Goal: Task Accomplishment & Management: Complete application form

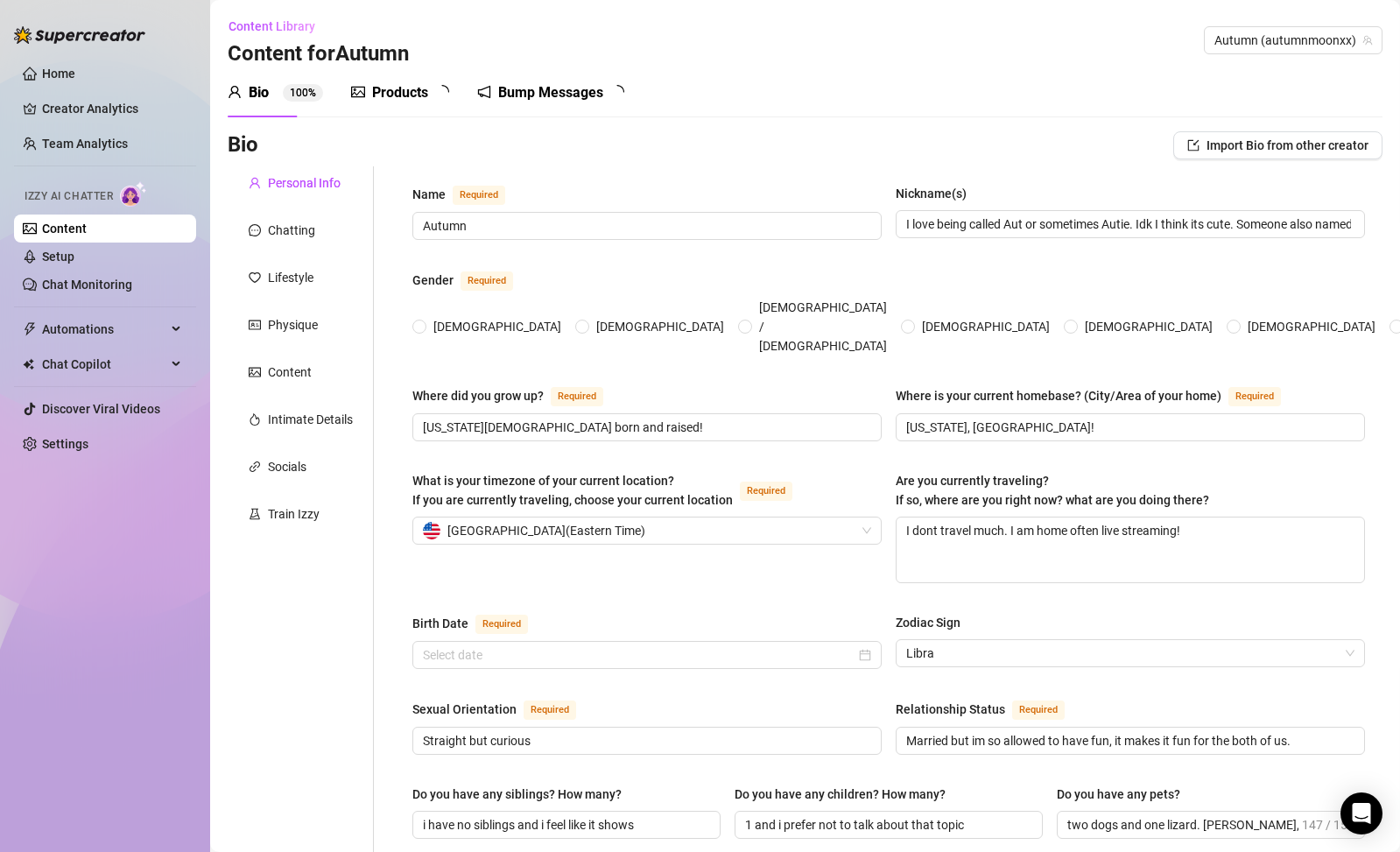
radio input "true"
type input "[DATE]"
click at [542, 99] on div "Bump Messages" at bounding box center [563, 92] width 105 height 21
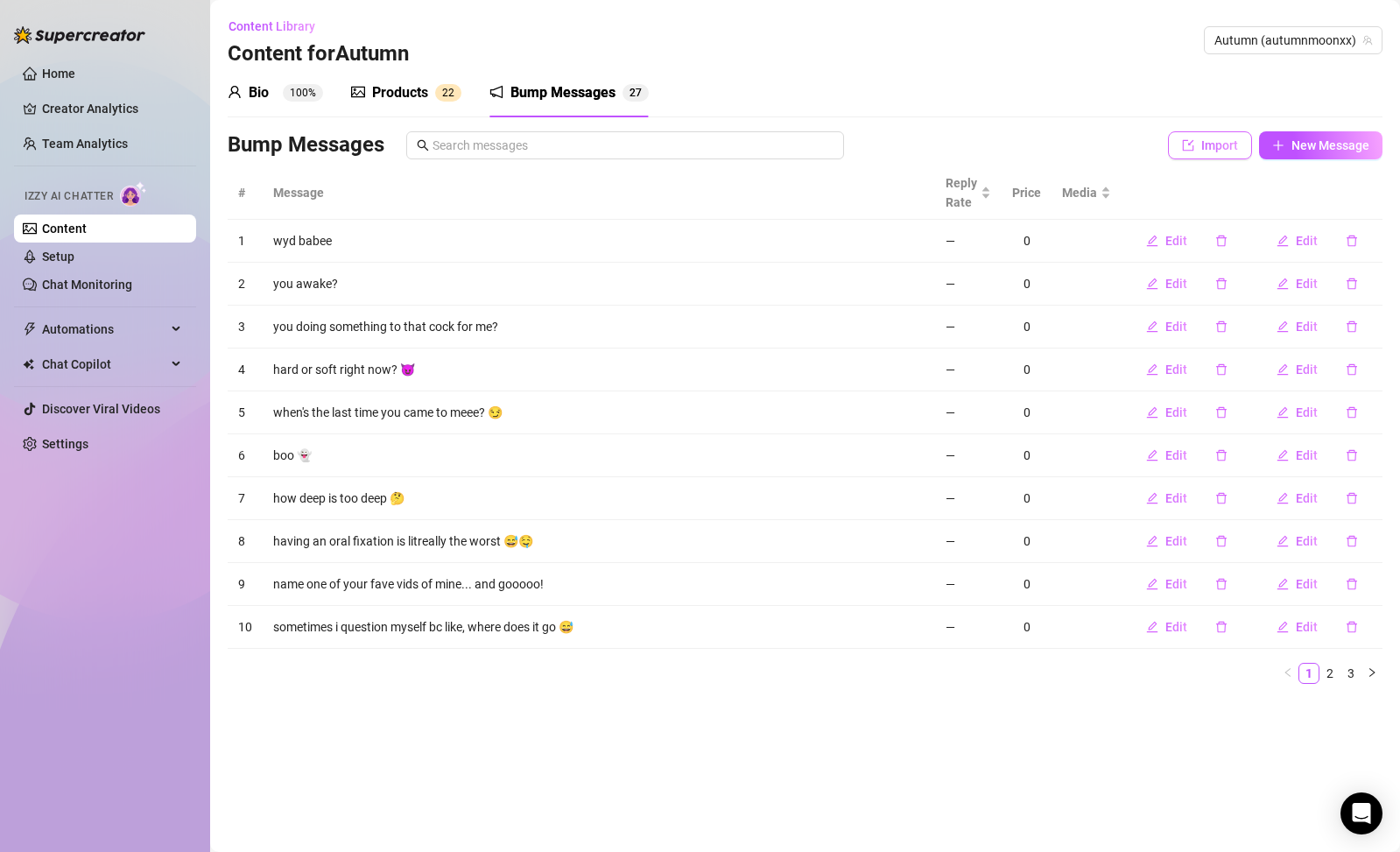
click at [1190, 155] on button "Import" at bounding box center [1210, 145] width 84 height 28
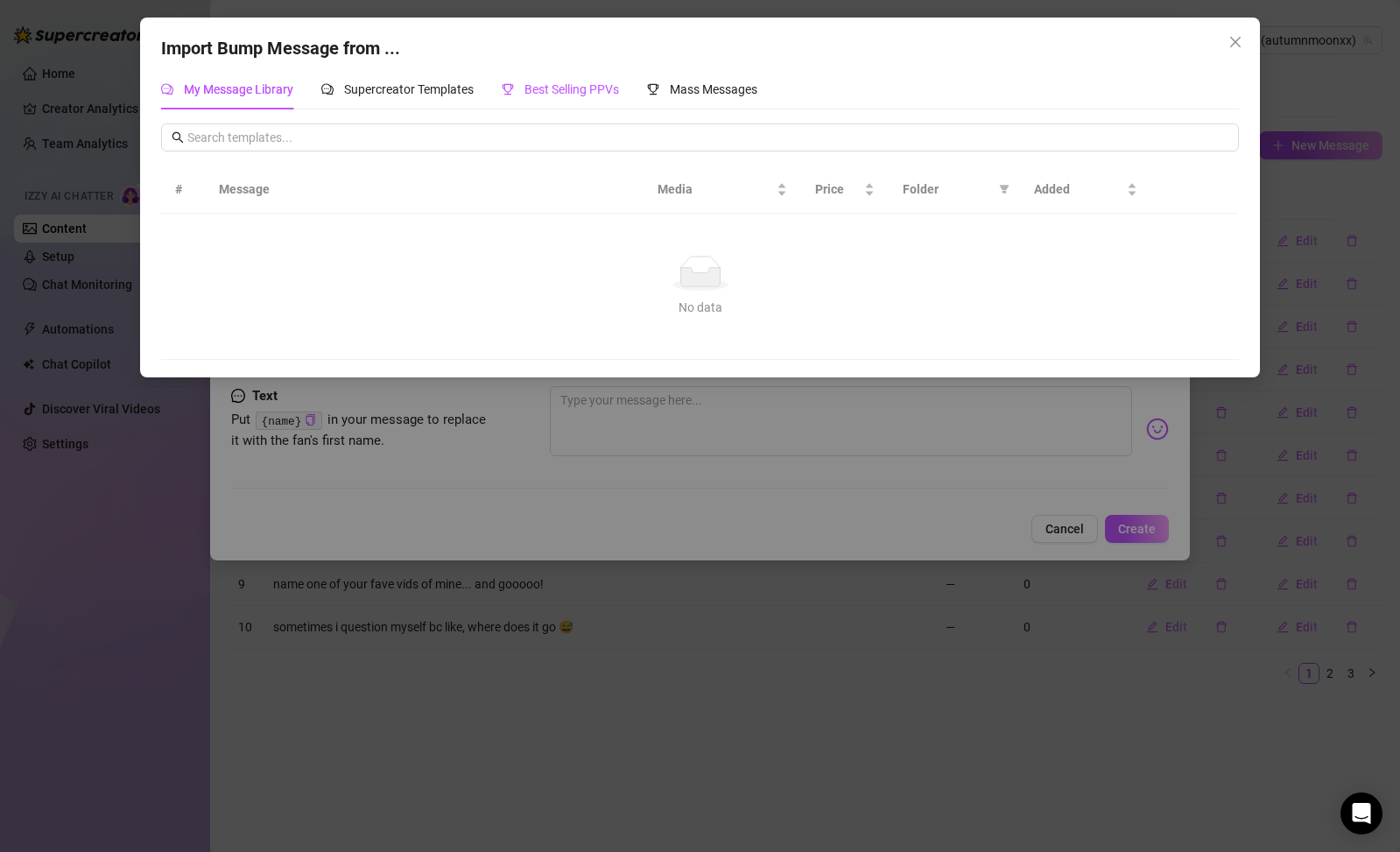
click at [544, 93] on span "Best Selling PPVs" at bounding box center [571, 88] width 95 height 14
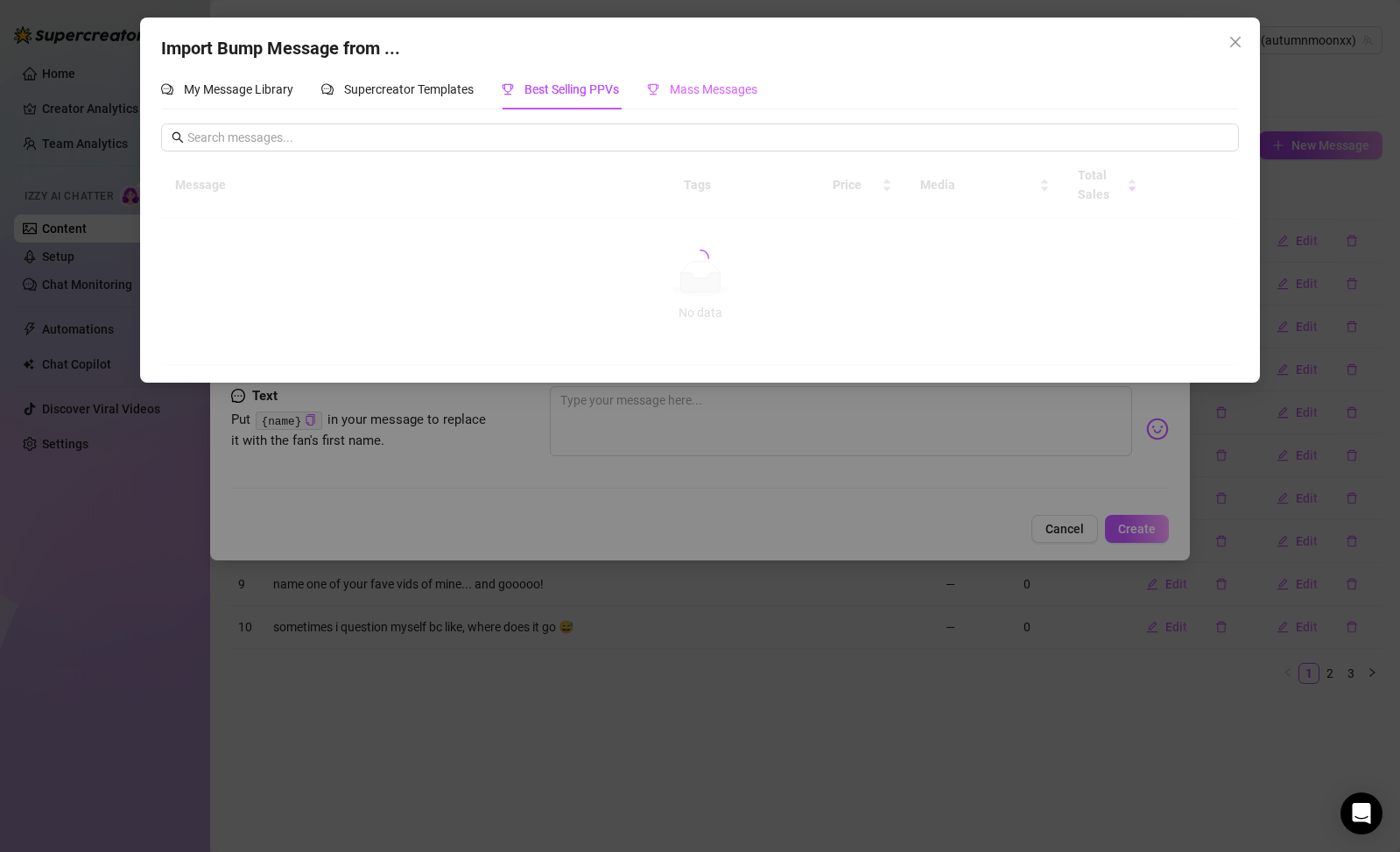
click at [757, 106] on div "Mass Messages" at bounding box center [702, 89] width 110 height 40
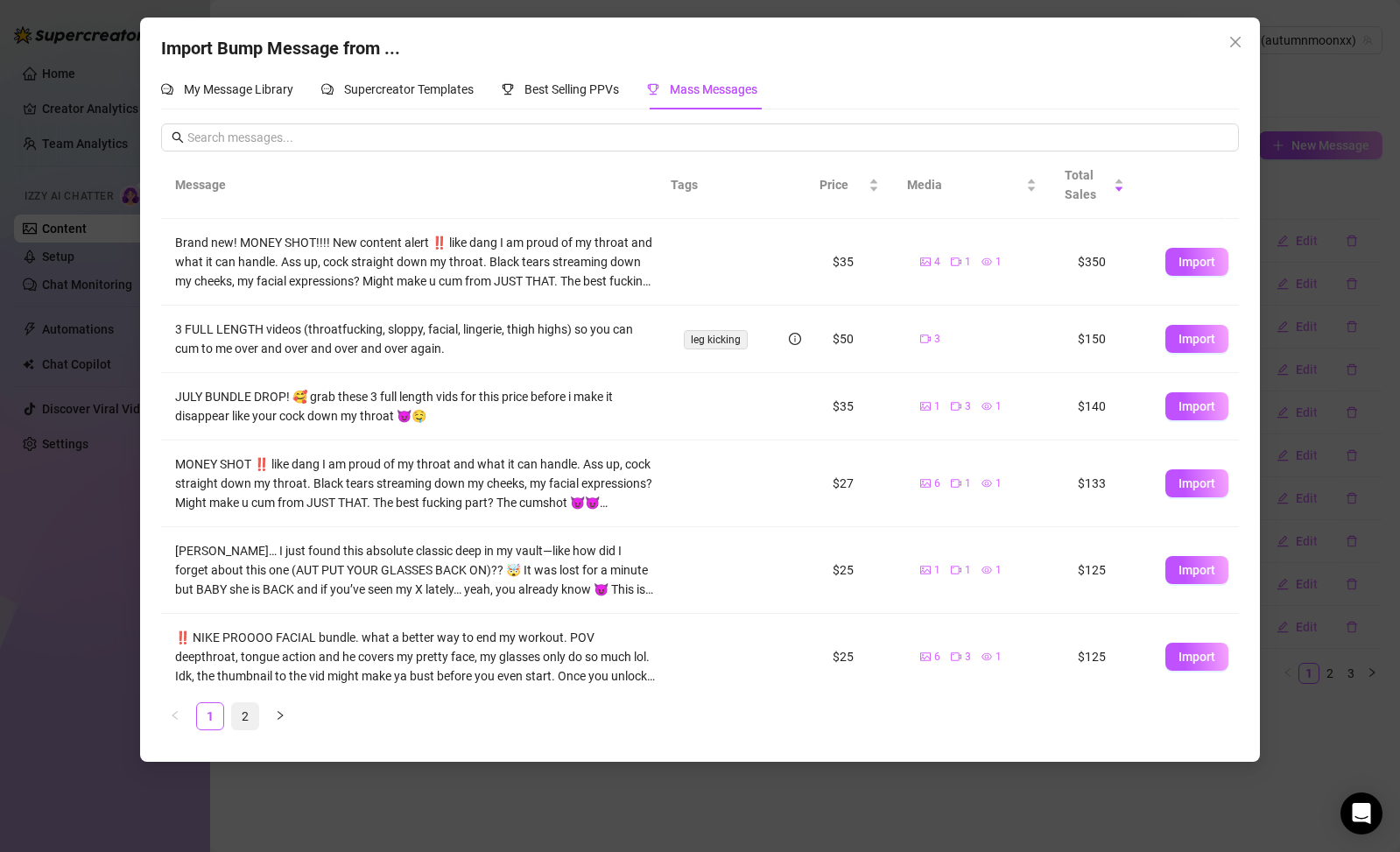
click at [239, 706] on link "2" at bounding box center [245, 716] width 27 height 27
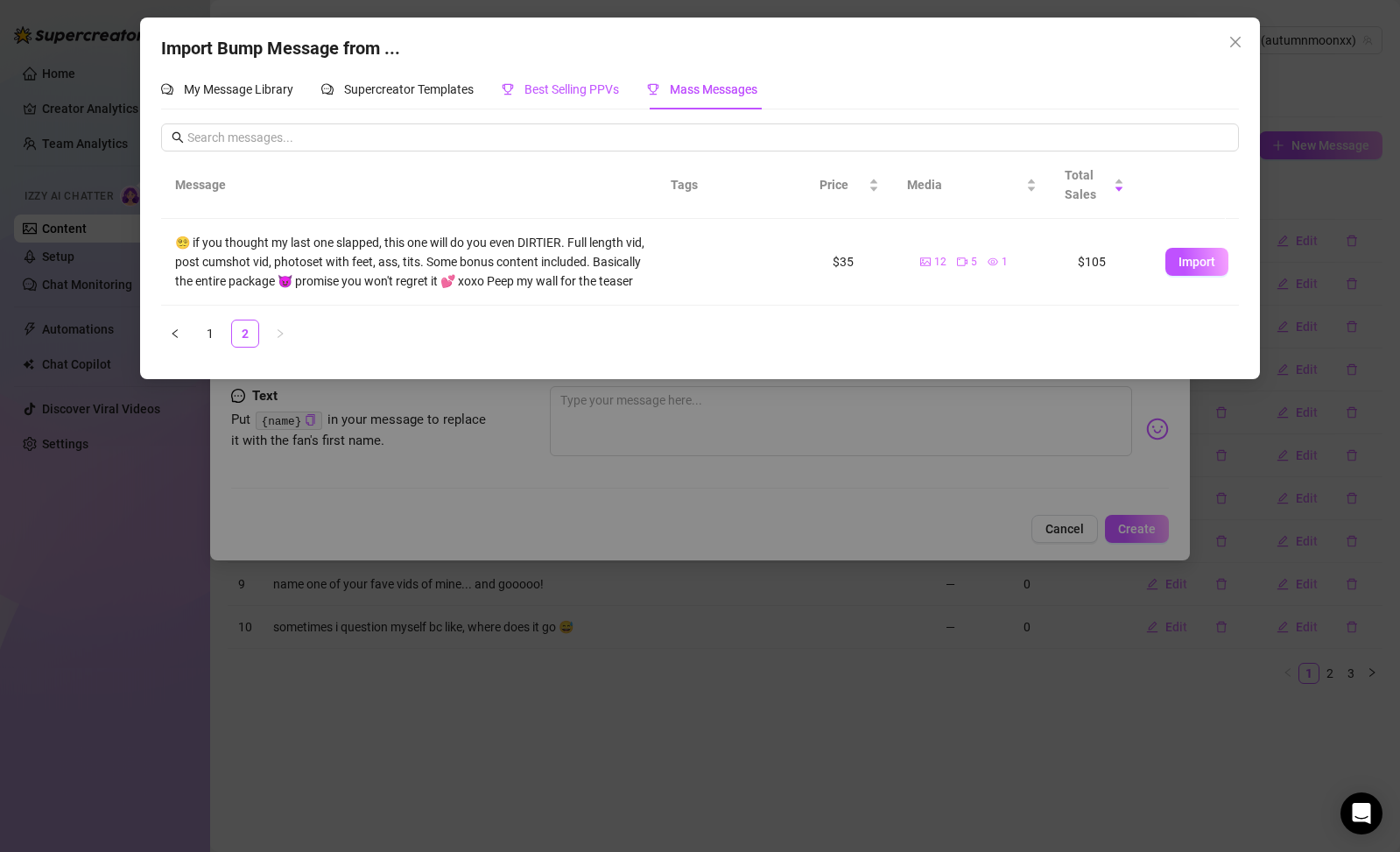
click at [594, 93] on span "Best Selling PPVs" at bounding box center [571, 88] width 95 height 14
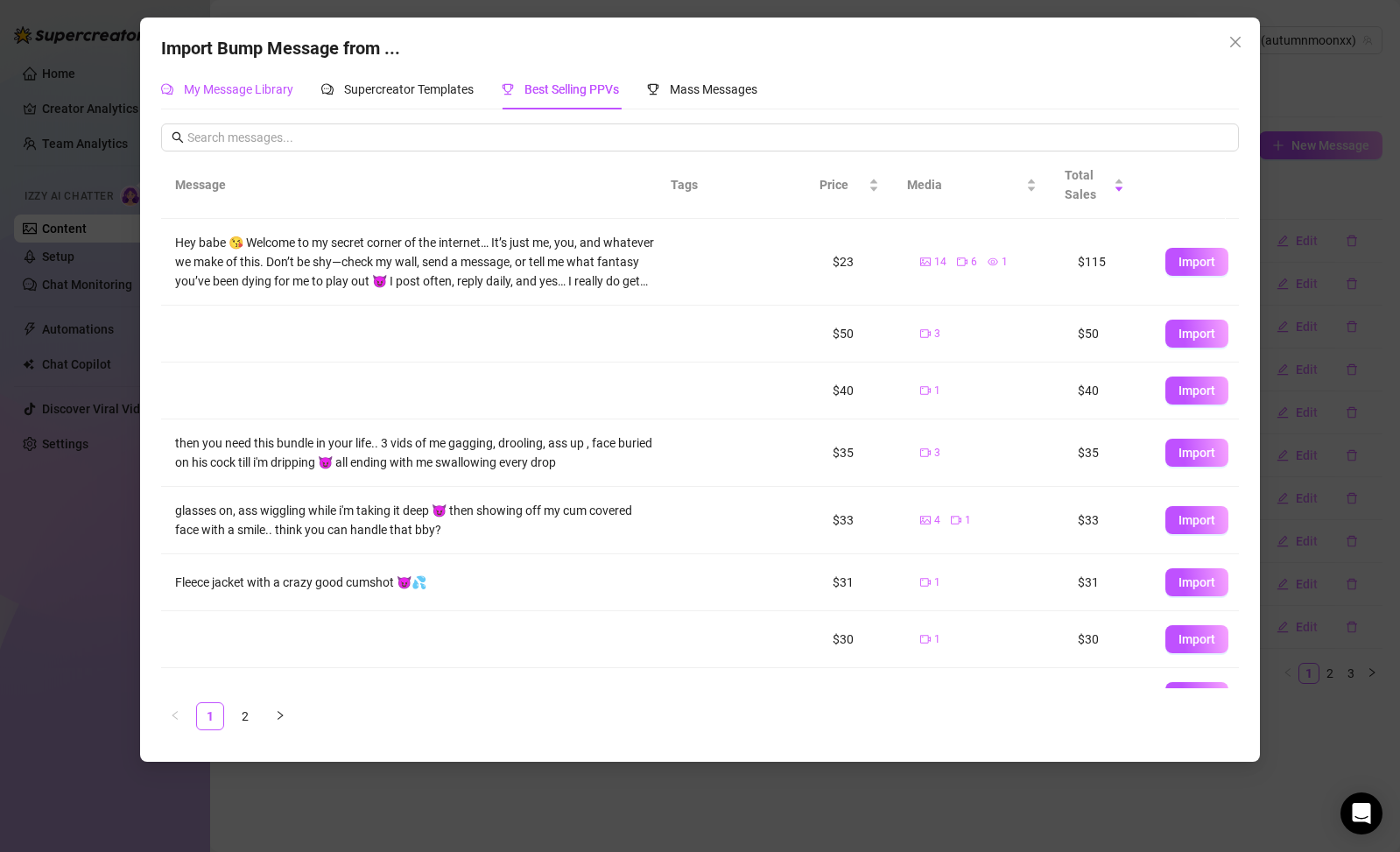
click at [243, 96] on span "My Message Library" at bounding box center [238, 88] width 109 height 14
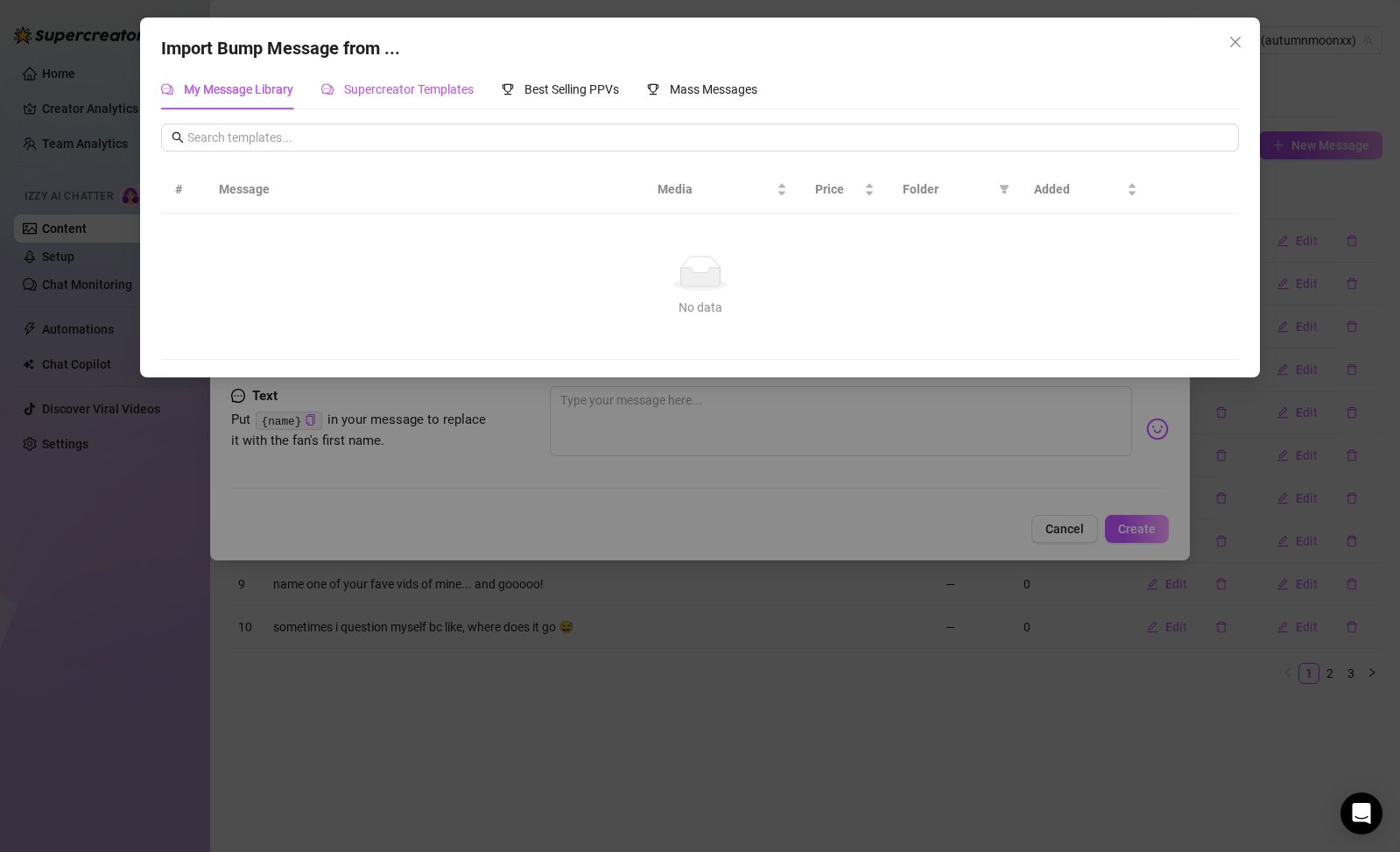
click at [376, 91] on span "Supercreator Templates" at bounding box center [408, 88] width 130 height 14
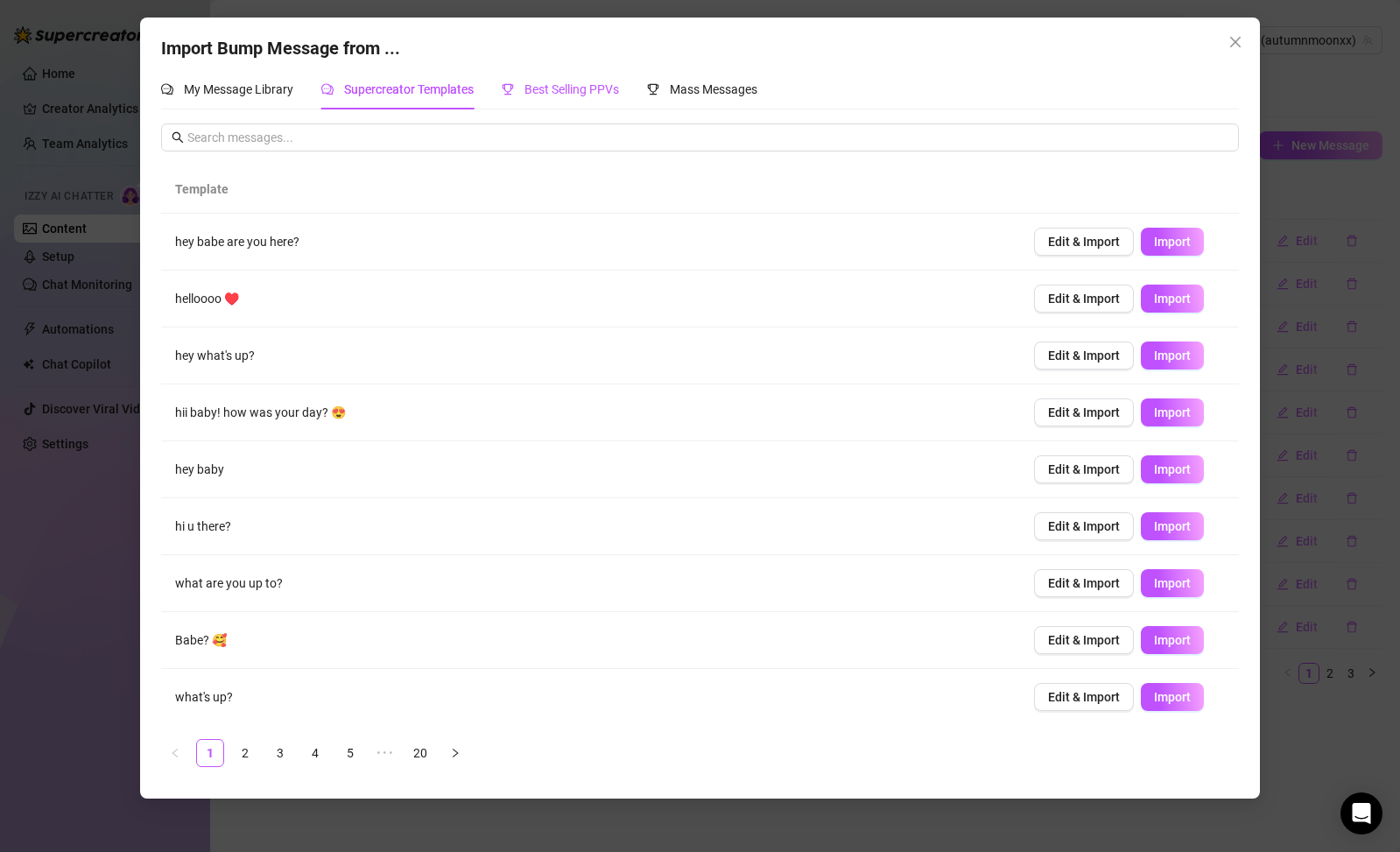
click at [540, 86] on span "Best Selling PPVs" at bounding box center [571, 88] width 95 height 14
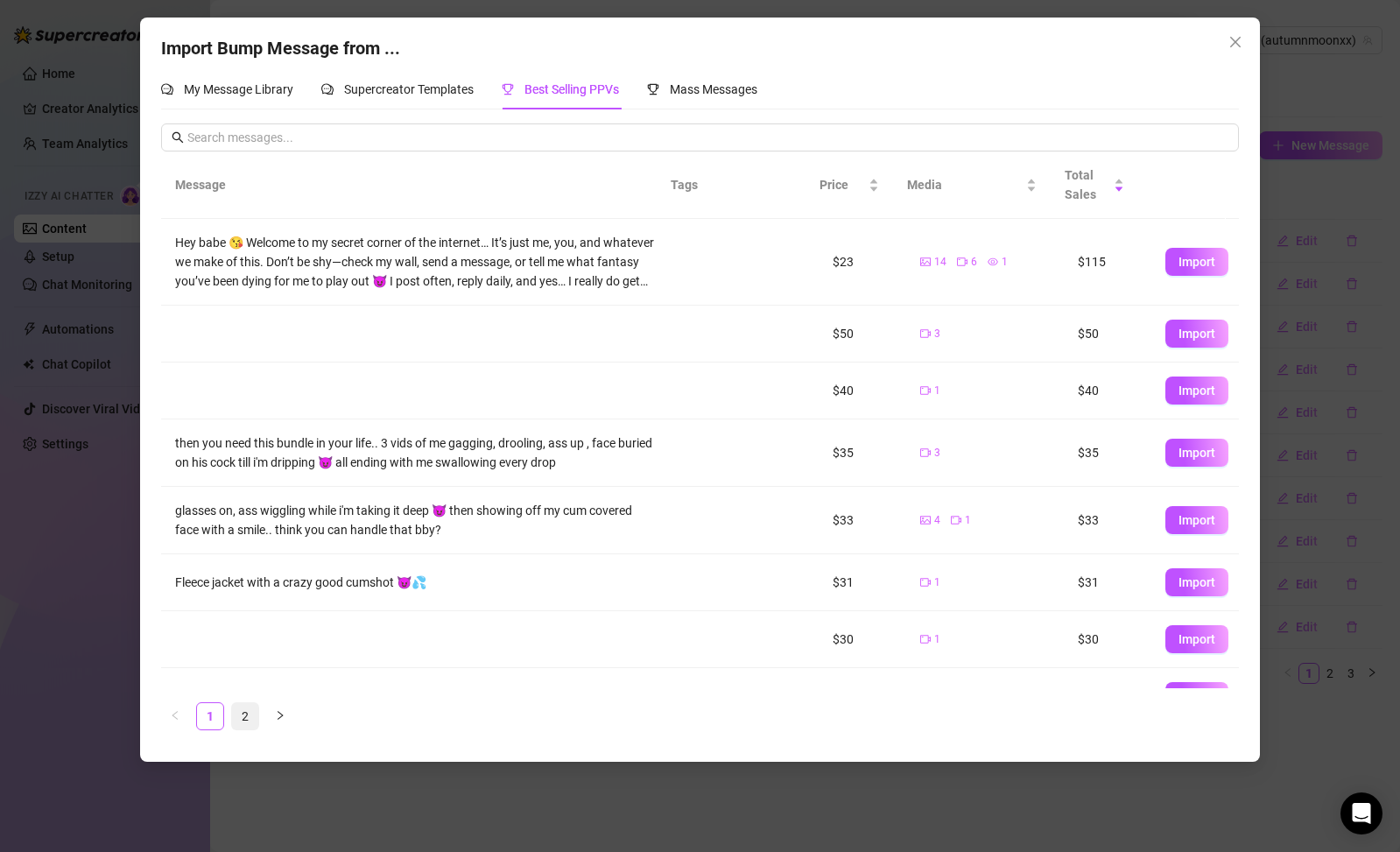
click at [251, 711] on link "2" at bounding box center [245, 716] width 27 height 27
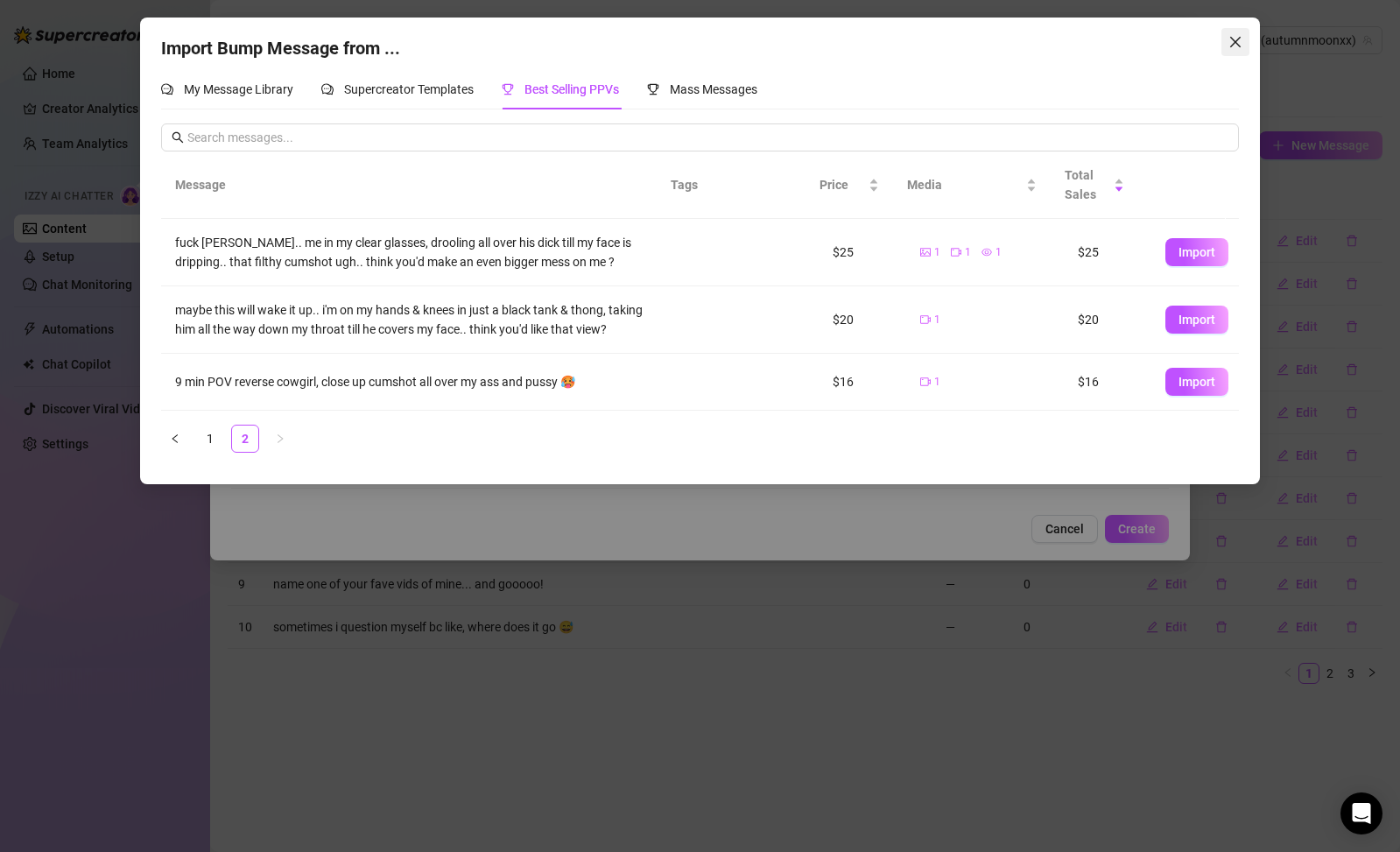
click at [1245, 36] on span "Close" at bounding box center [1235, 41] width 28 height 14
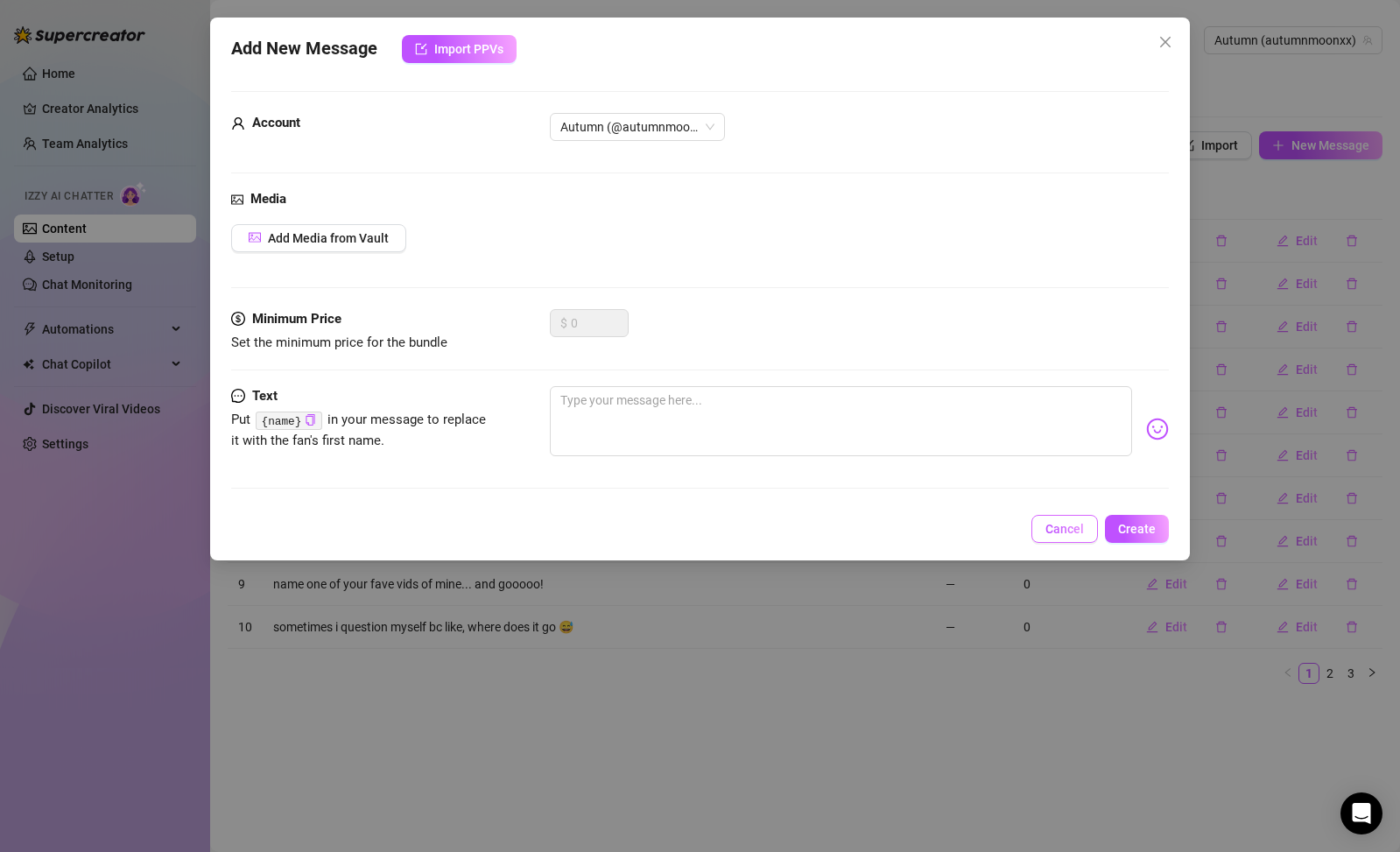
click at [1039, 529] on button "Cancel" at bounding box center [1064, 529] width 66 height 28
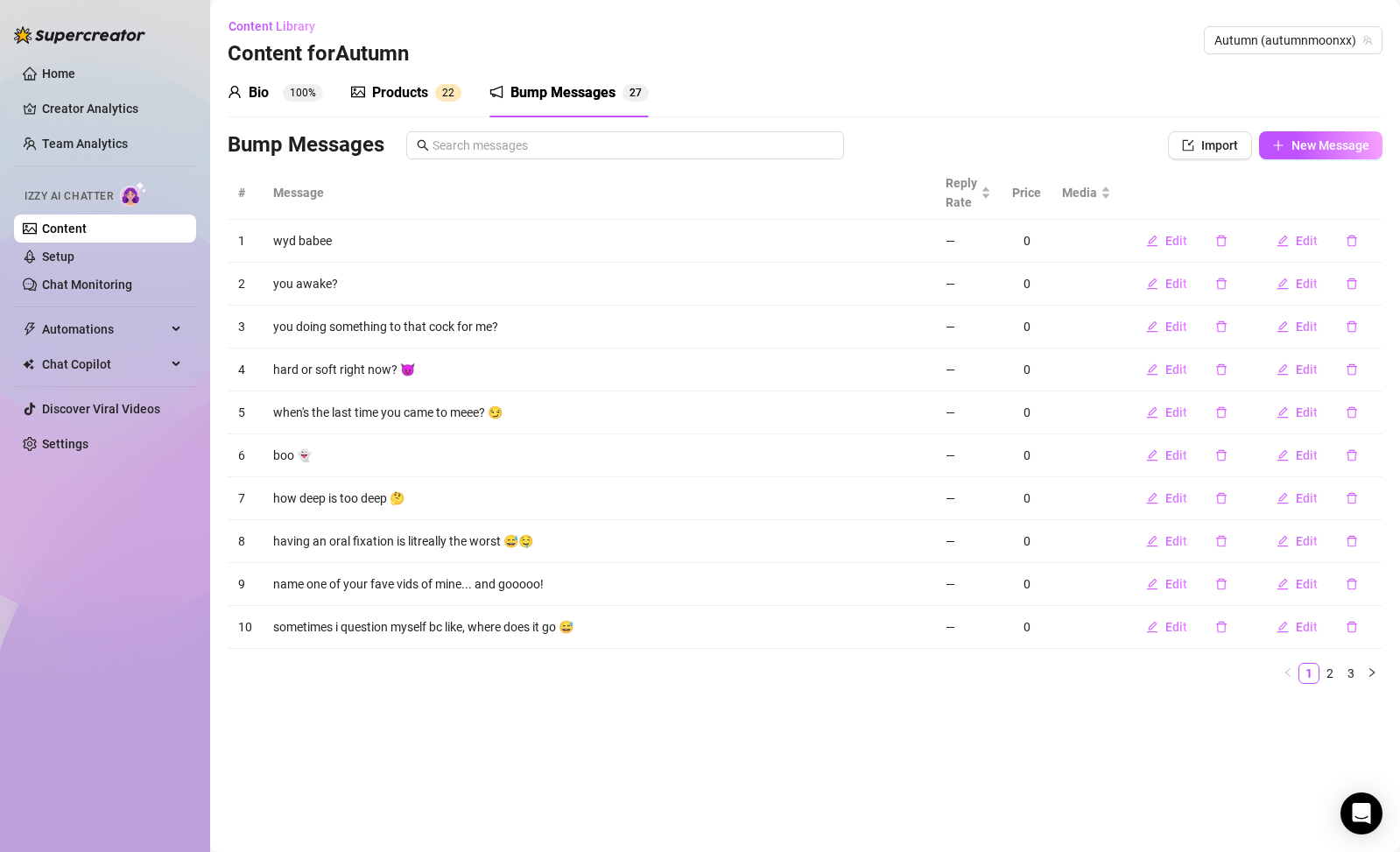
click at [399, 86] on div "Products" at bounding box center [399, 92] width 56 height 21
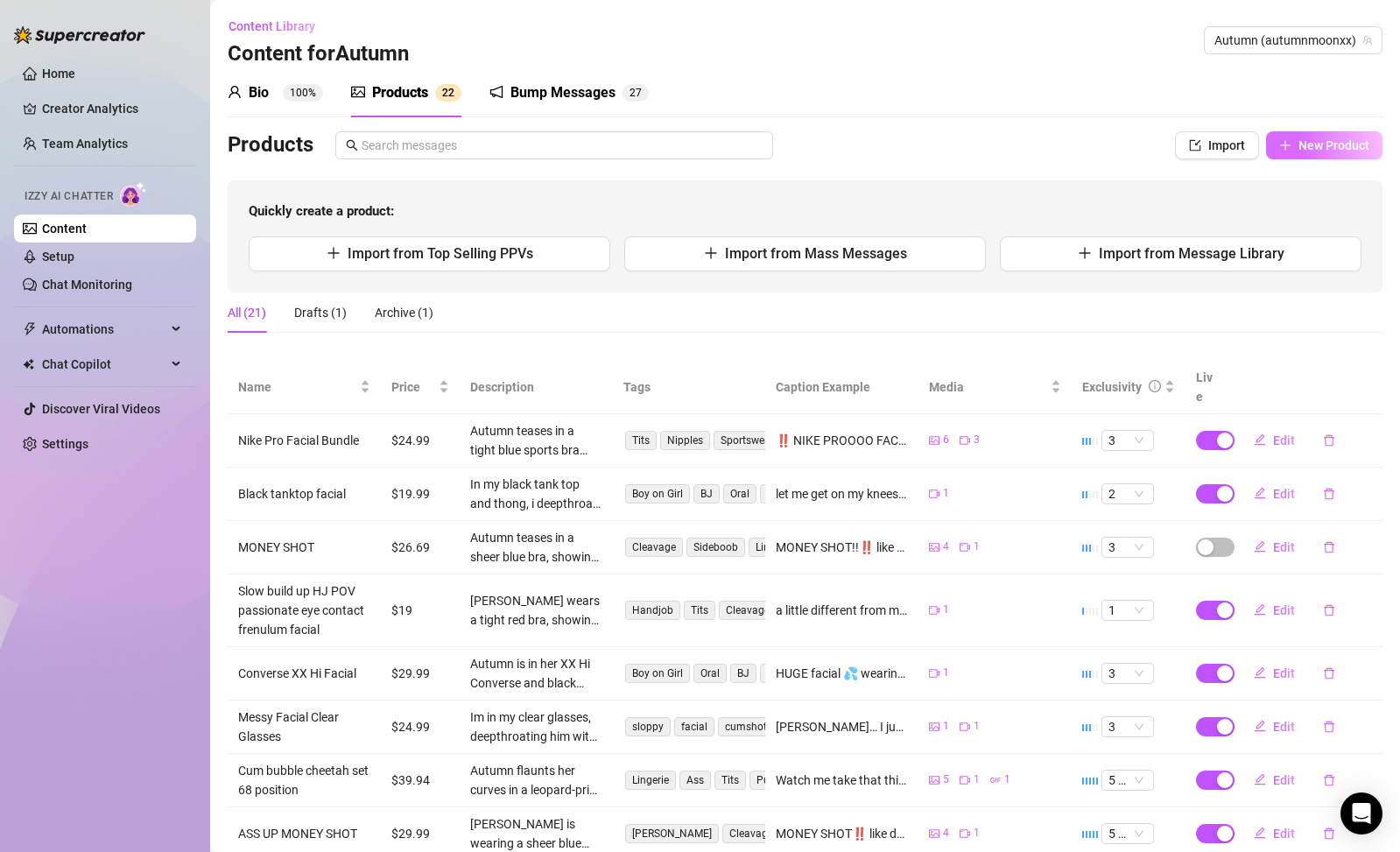
click at [1281, 147] on button "New Product" at bounding box center [1324, 145] width 117 height 28
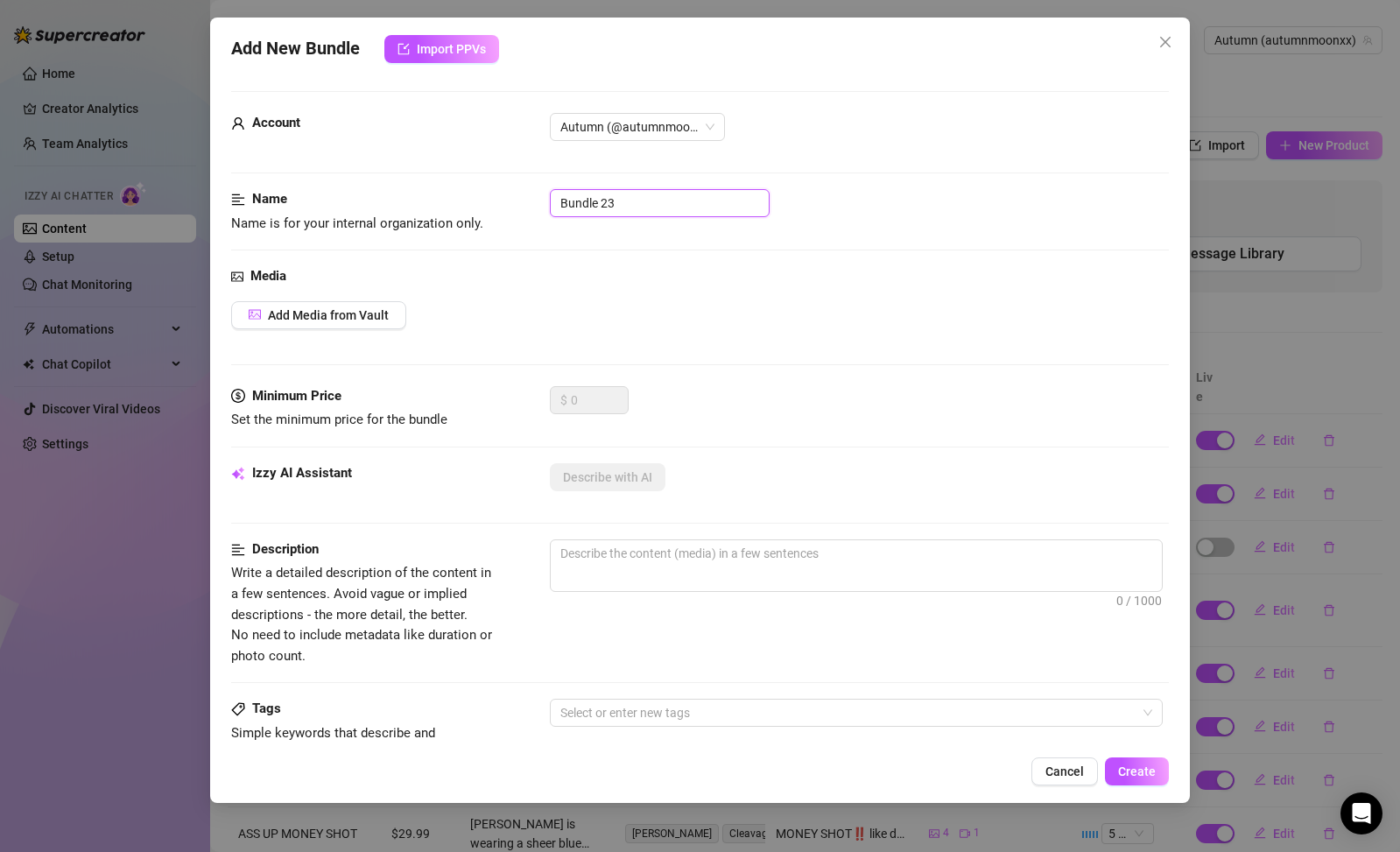
drag, startPoint x: 689, startPoint y: 209, endPoint x: 580, endPoint y: 164, distance: 117.9
click at [580, 164] on form "Account Autumn (@autumnmoonxx) Name Name is for your internal organization only…" at bounding box center [699, 701] width 937 height 1221
type input "Moaning oily ass"
click at [825, 270] on div "Media" at bounding box center [699, 276] width 937 height 21
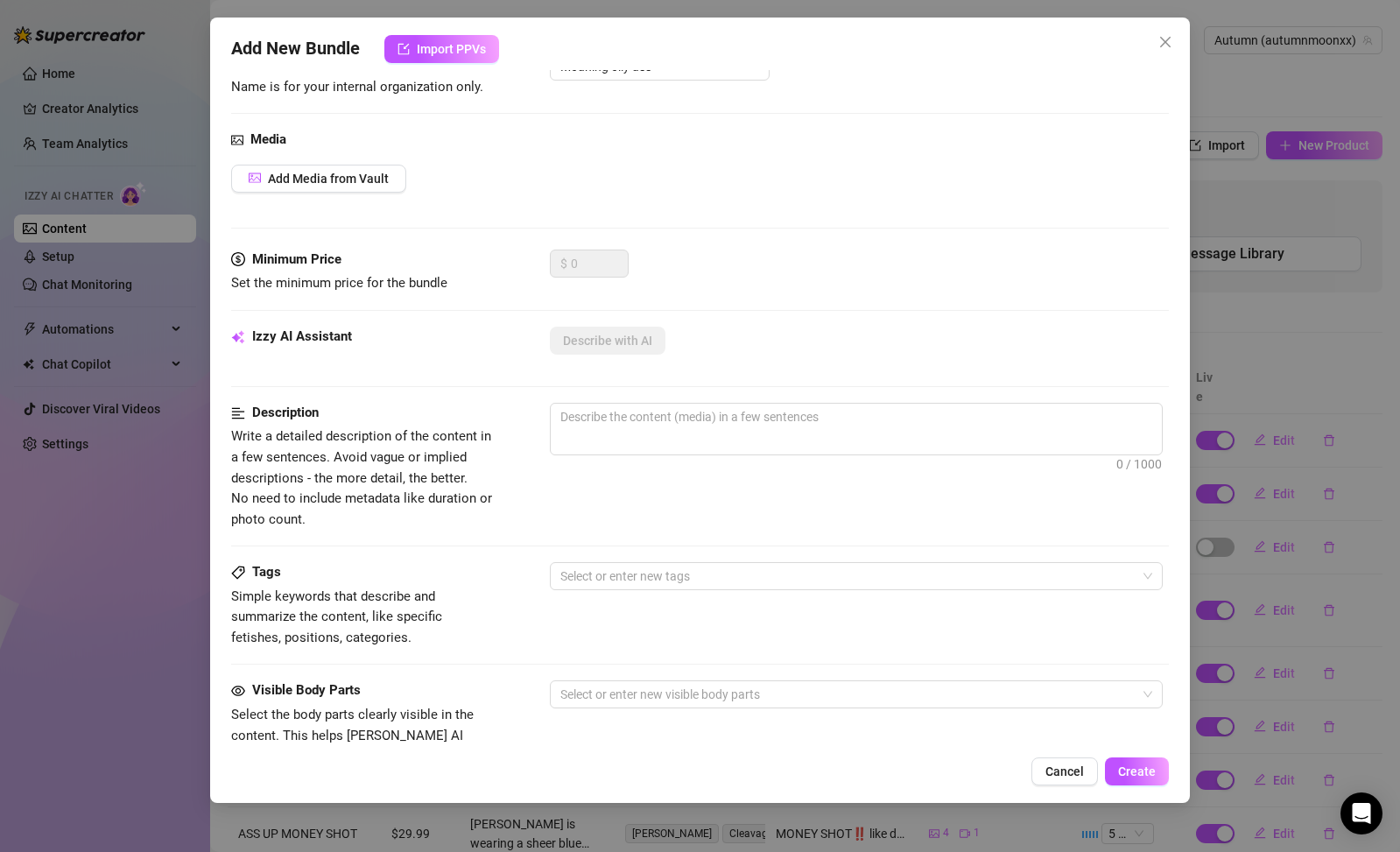
scroll to position [155, 0]
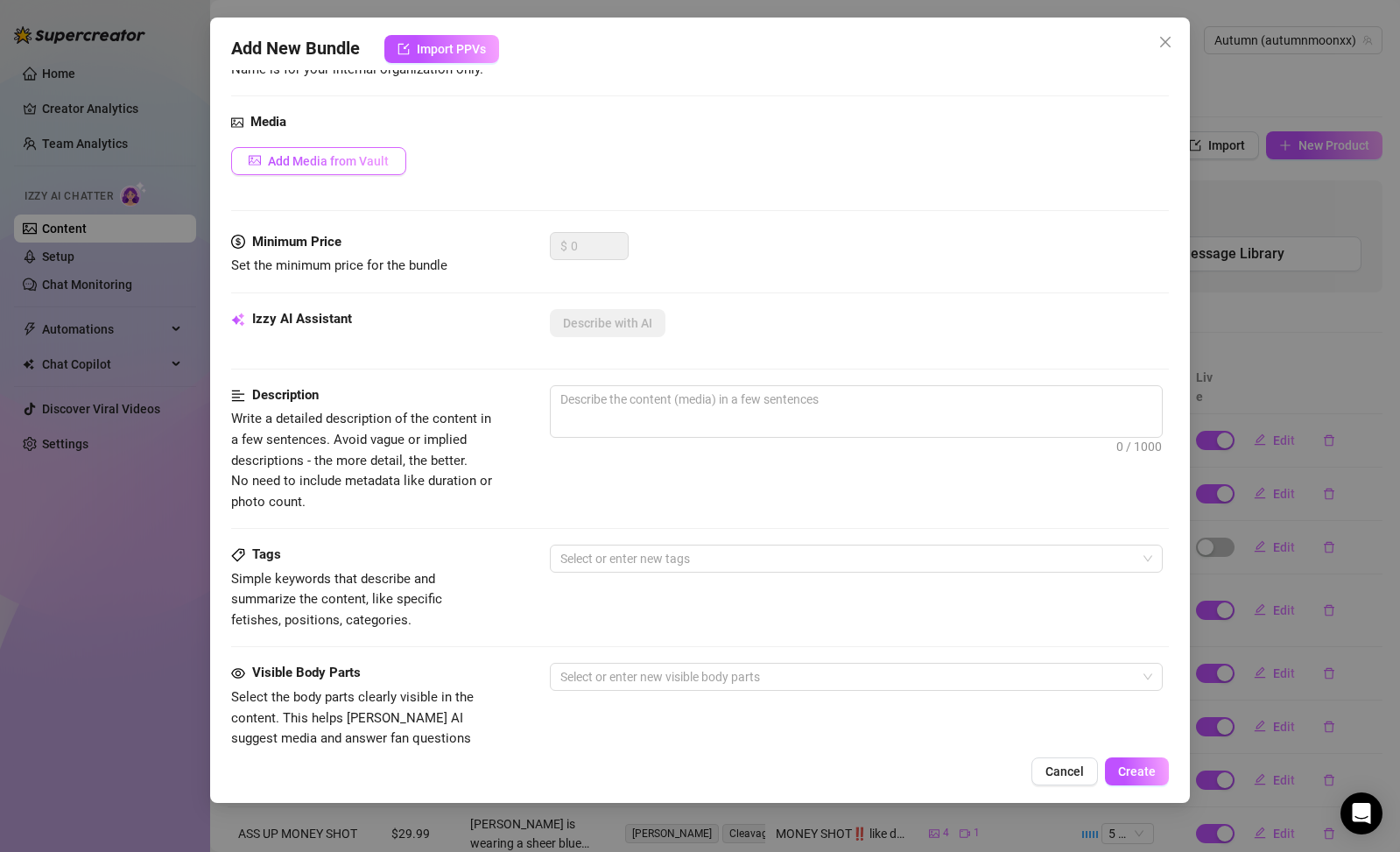
click at [364, 155] on span "Add Media from Vault" at bounding box center [327, 161] width 120 height 14
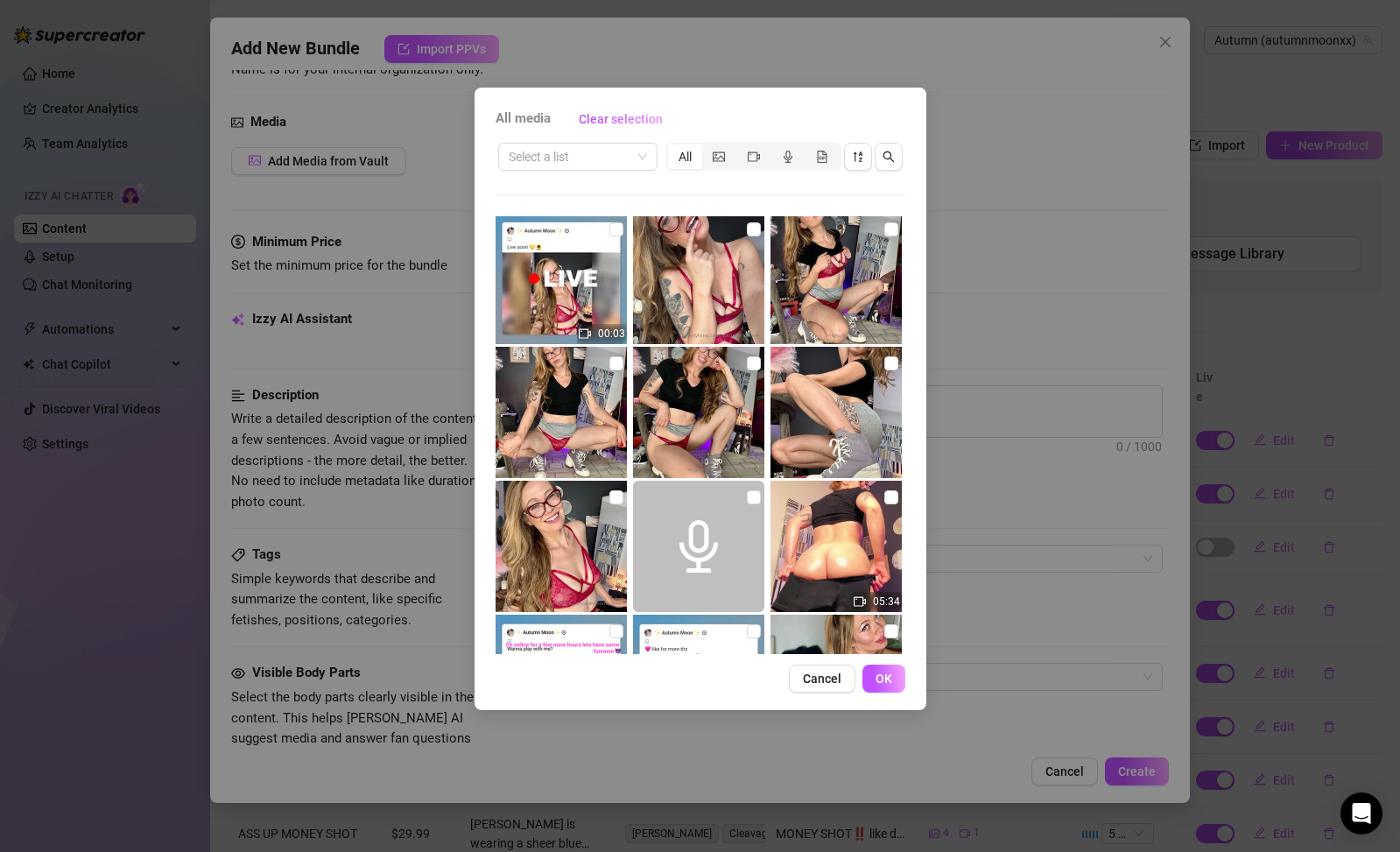
scroll to position [824, 0]
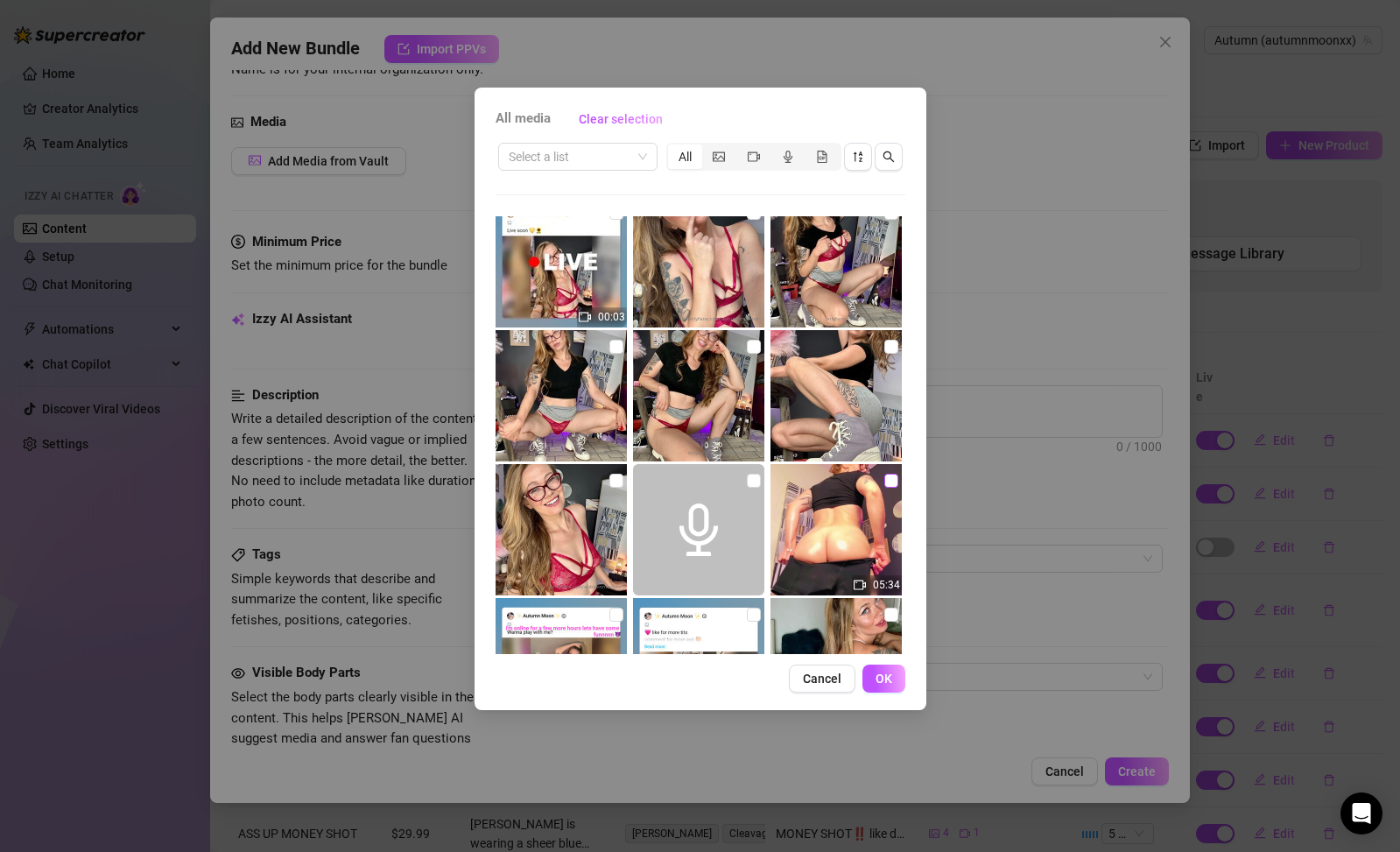
click at [884, 481] on input "checkbox" at bounding box center [890, 480] width 14 height 14
checkbox input "true"
click at [896, 671] on button "OK" at bounding box center [883, 678] width 43 height 28
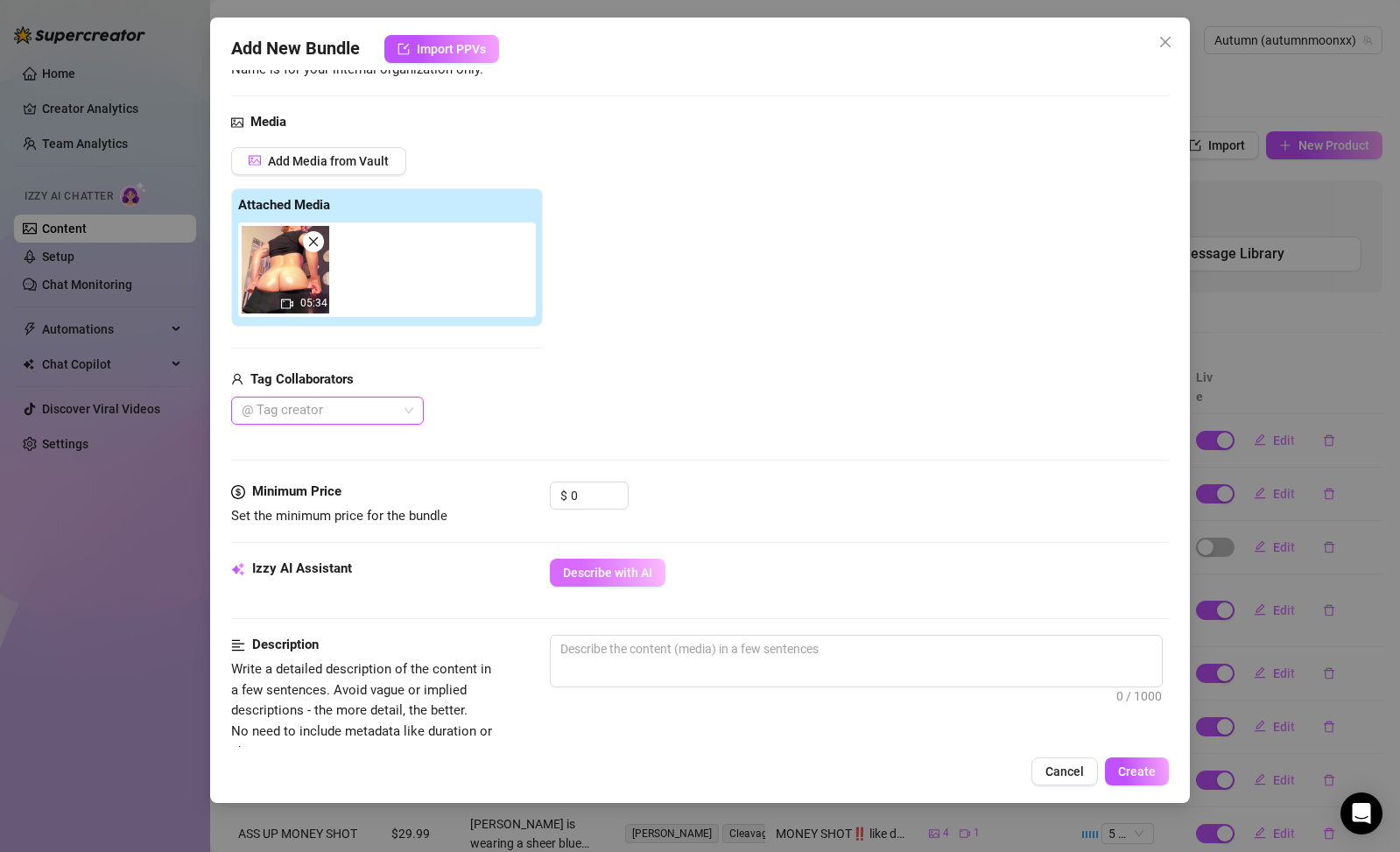
click at [639, 575] on span "Describe with AI" at bounding box center [607, 572] width 89 height 14
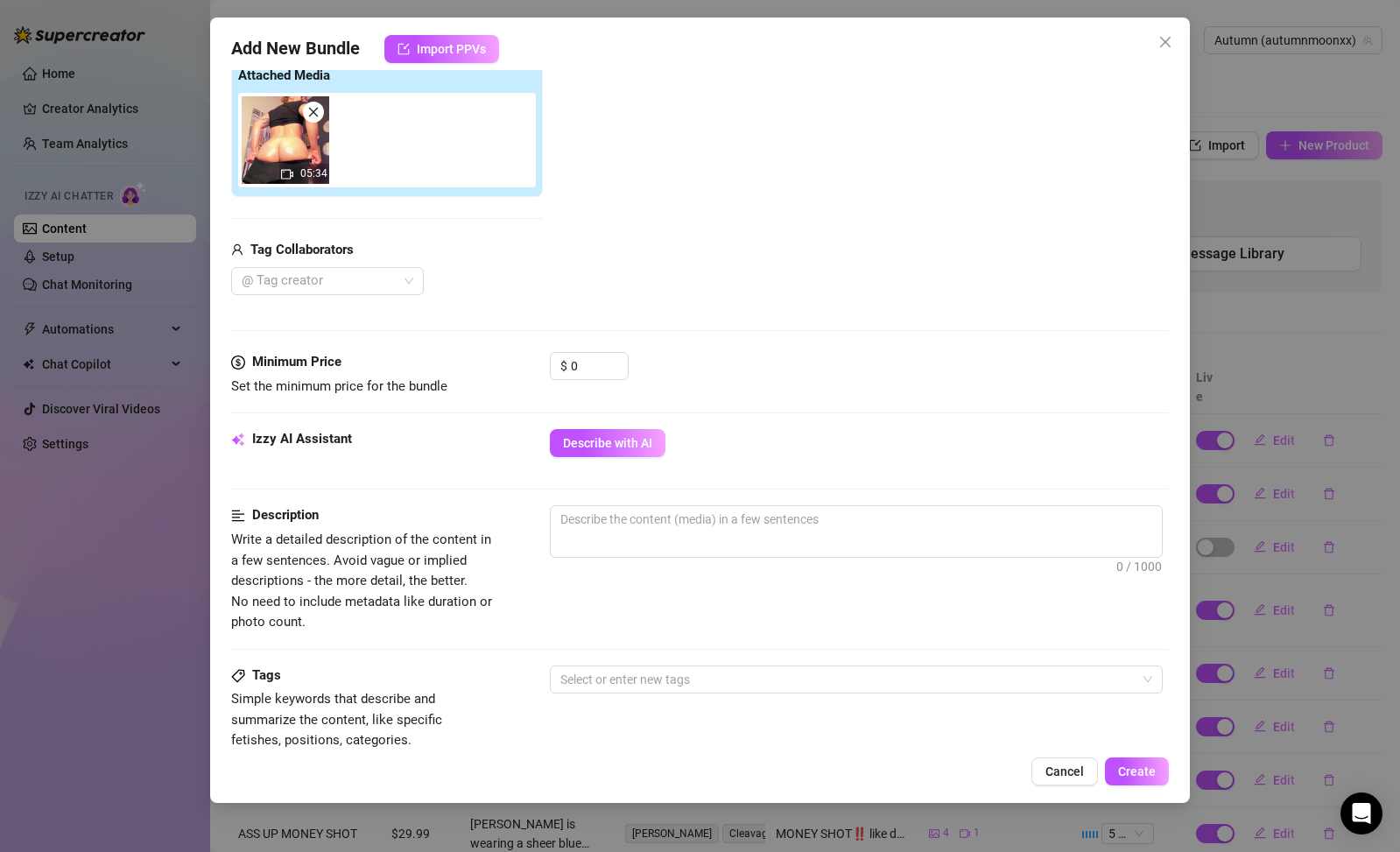
scroll to position [491, 0]
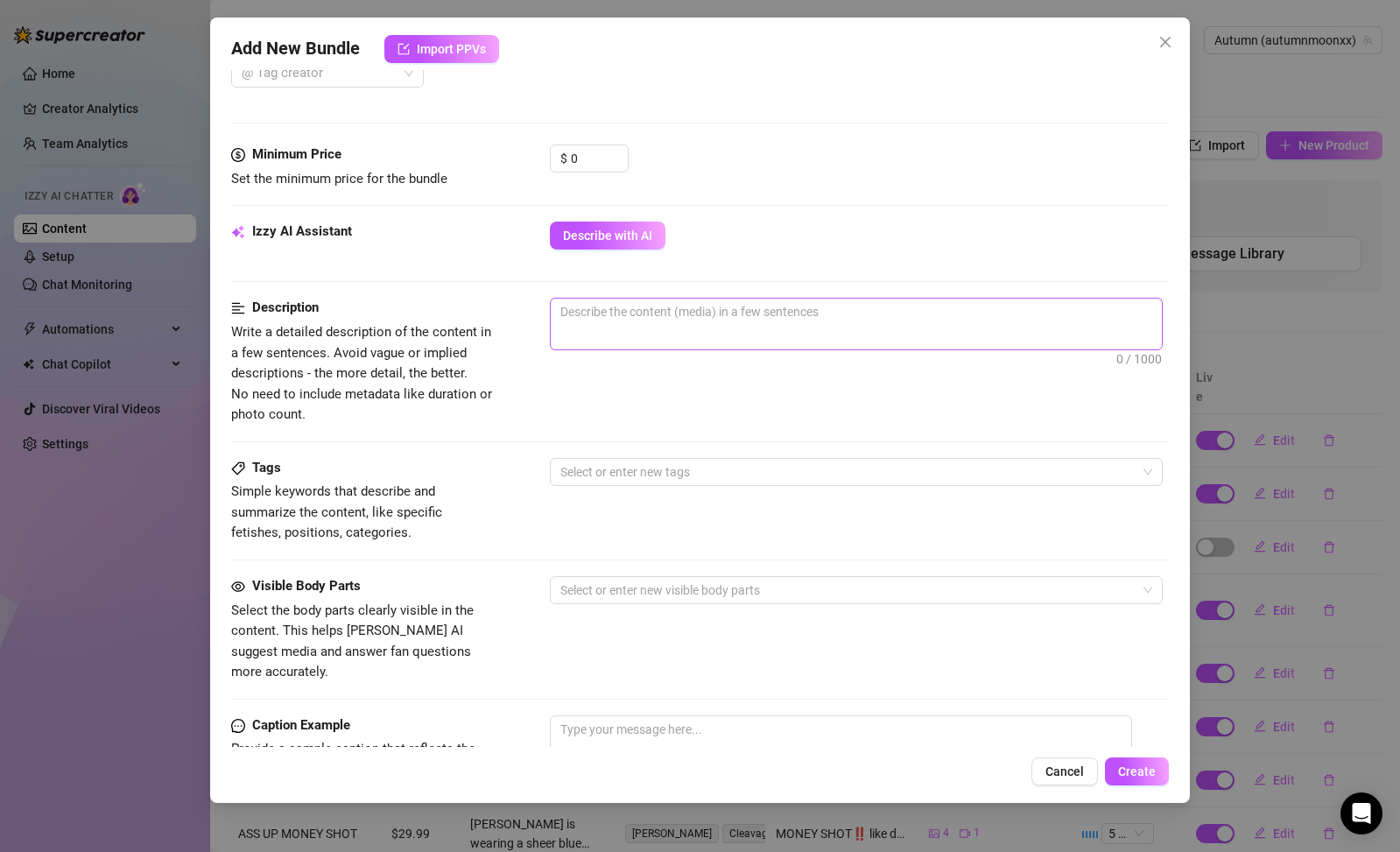
click at [630, 325] on span "0 / 1000" at bounding box center [856, 324] width 613 height 52
click at [628, 323] on textarea at bounding box center [856, 312] width 611 height 27
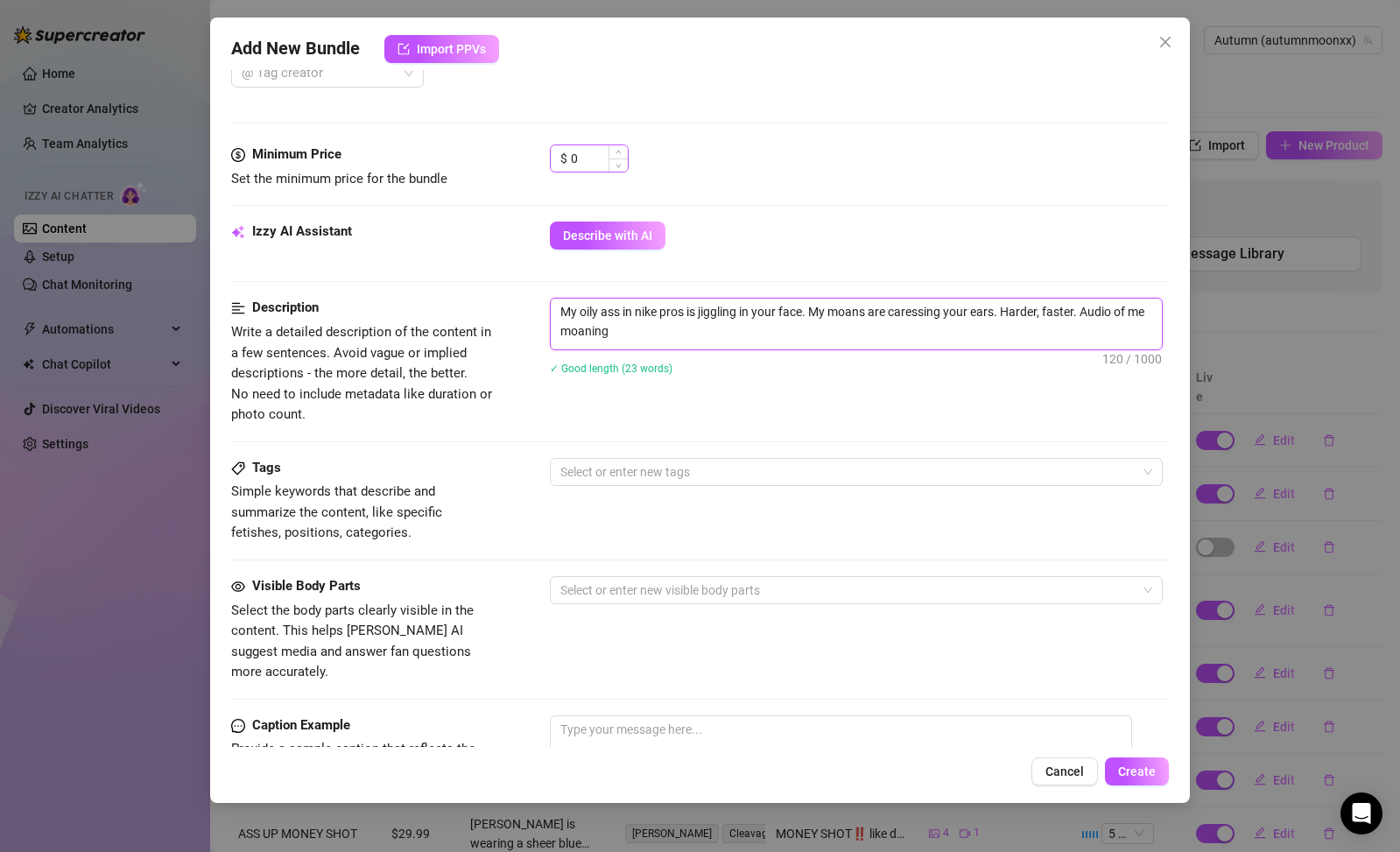
type textarea "My oily ass in nike pros is jiggling in your face. My moans are caressing your …"
click at [585, 154] on input "0" at bounding box center [600, 158] width 57 height 27
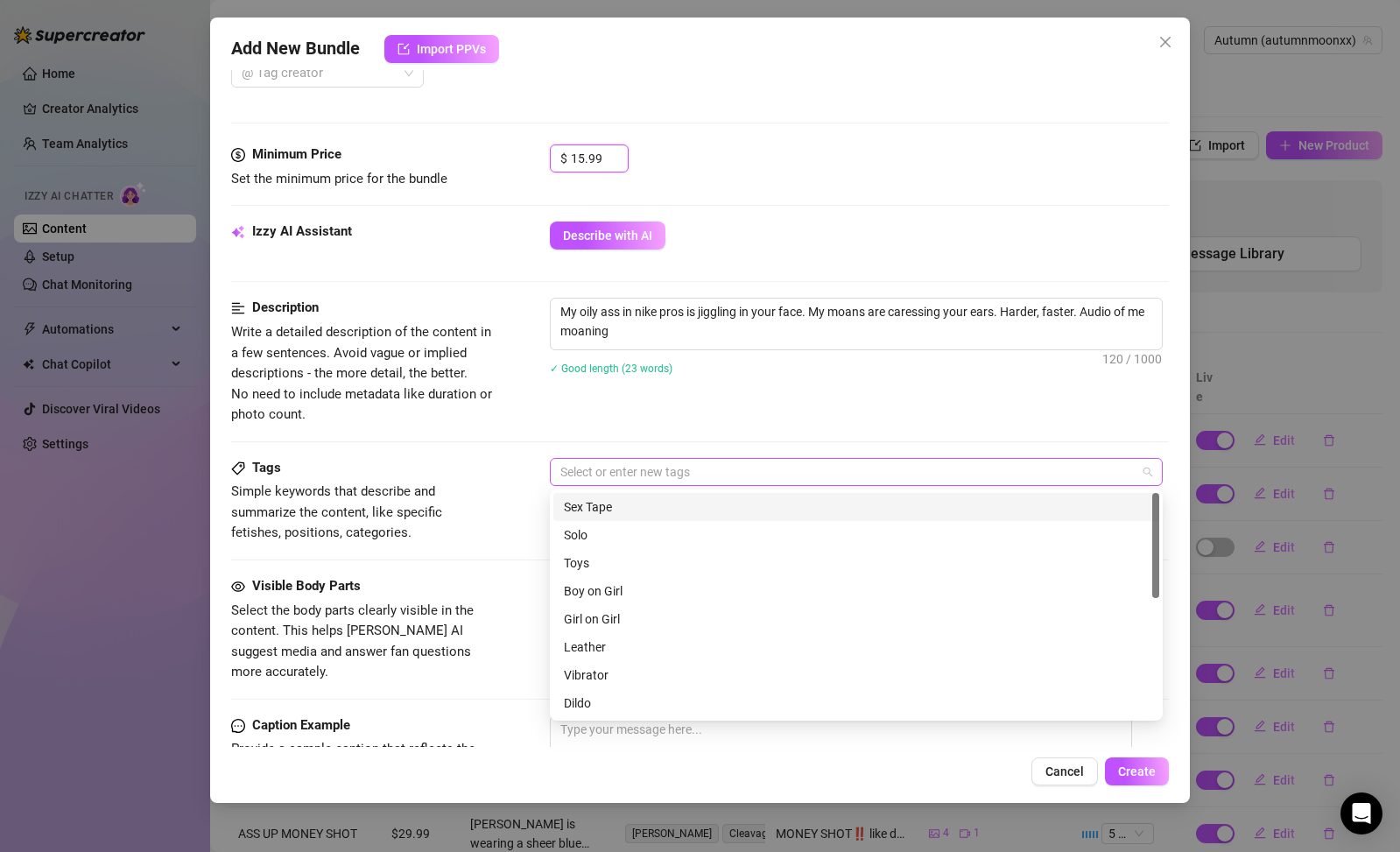
click at [732, 463] on div at bounding box center [847, 472] width 588 height 25
type input "15.99"
click at [629, 531] on div "Solo" at bounding box center [856, 534] width 585 height 19
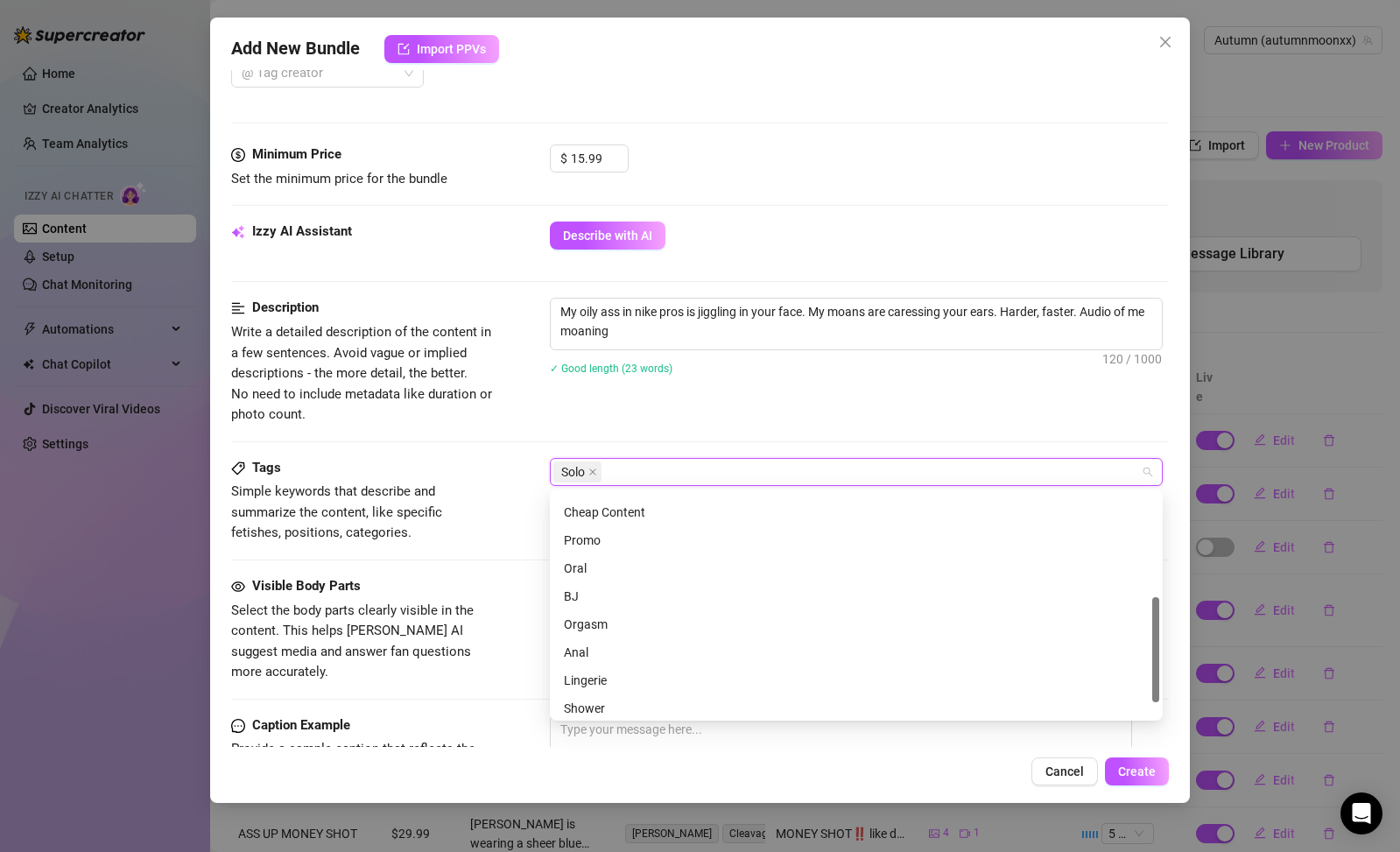
scroll to position [221, 0]
click at [629, 510] on div "Cheap Content" at bounding box center [856, 510] width 585 height 19
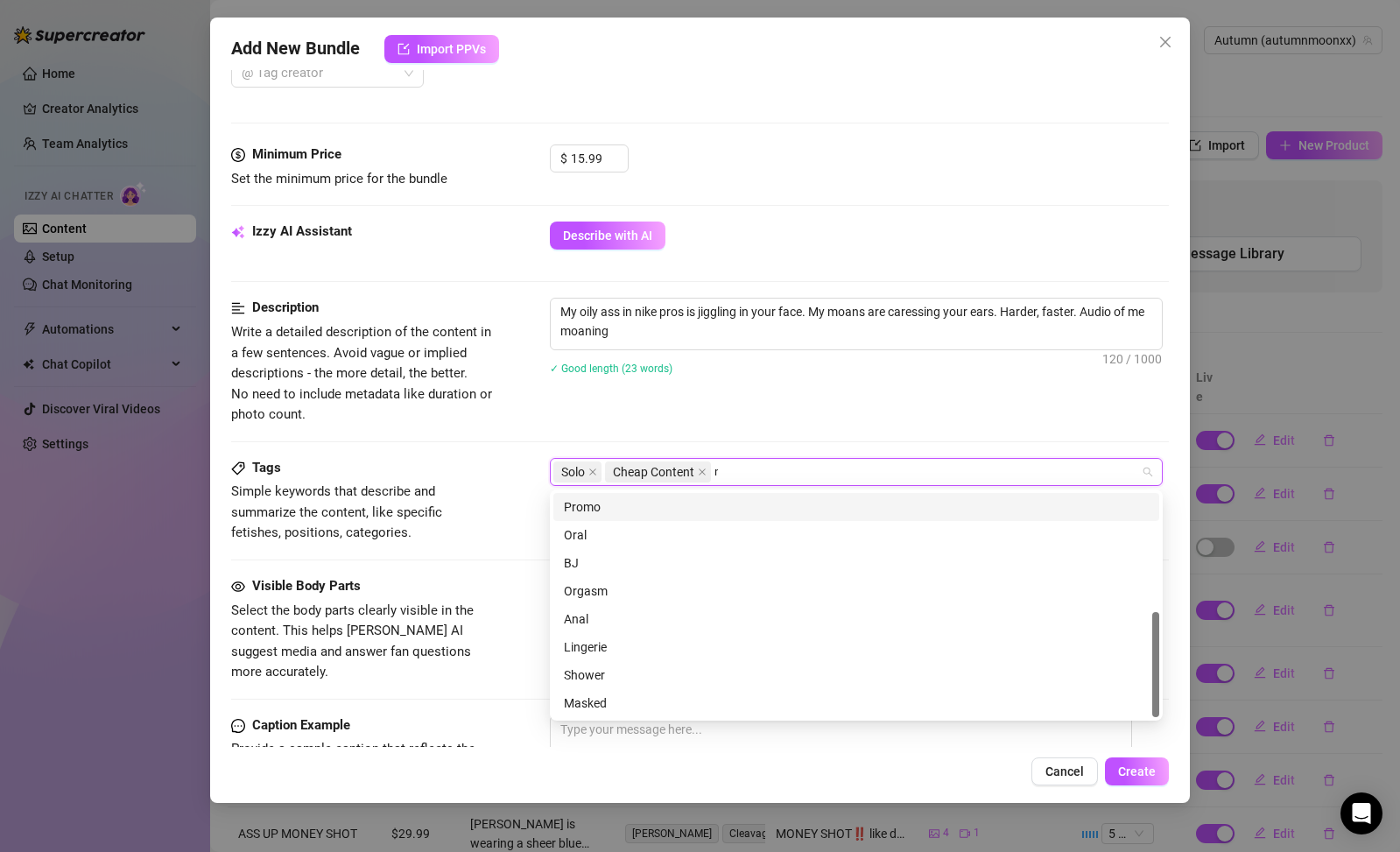
scroll to position [0, 0]
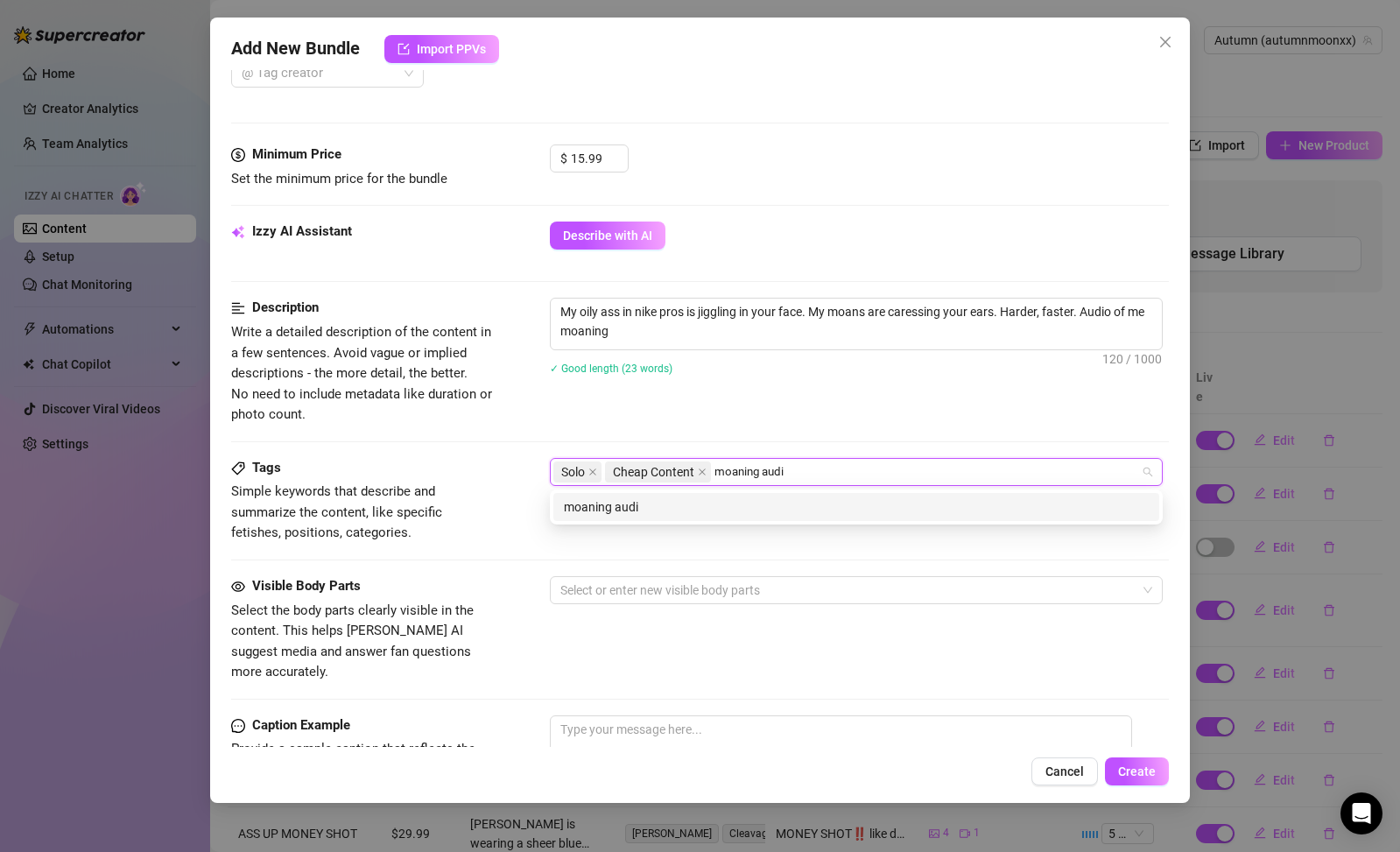
type input "moaning audio"
type input "ass"
type input "gooning"
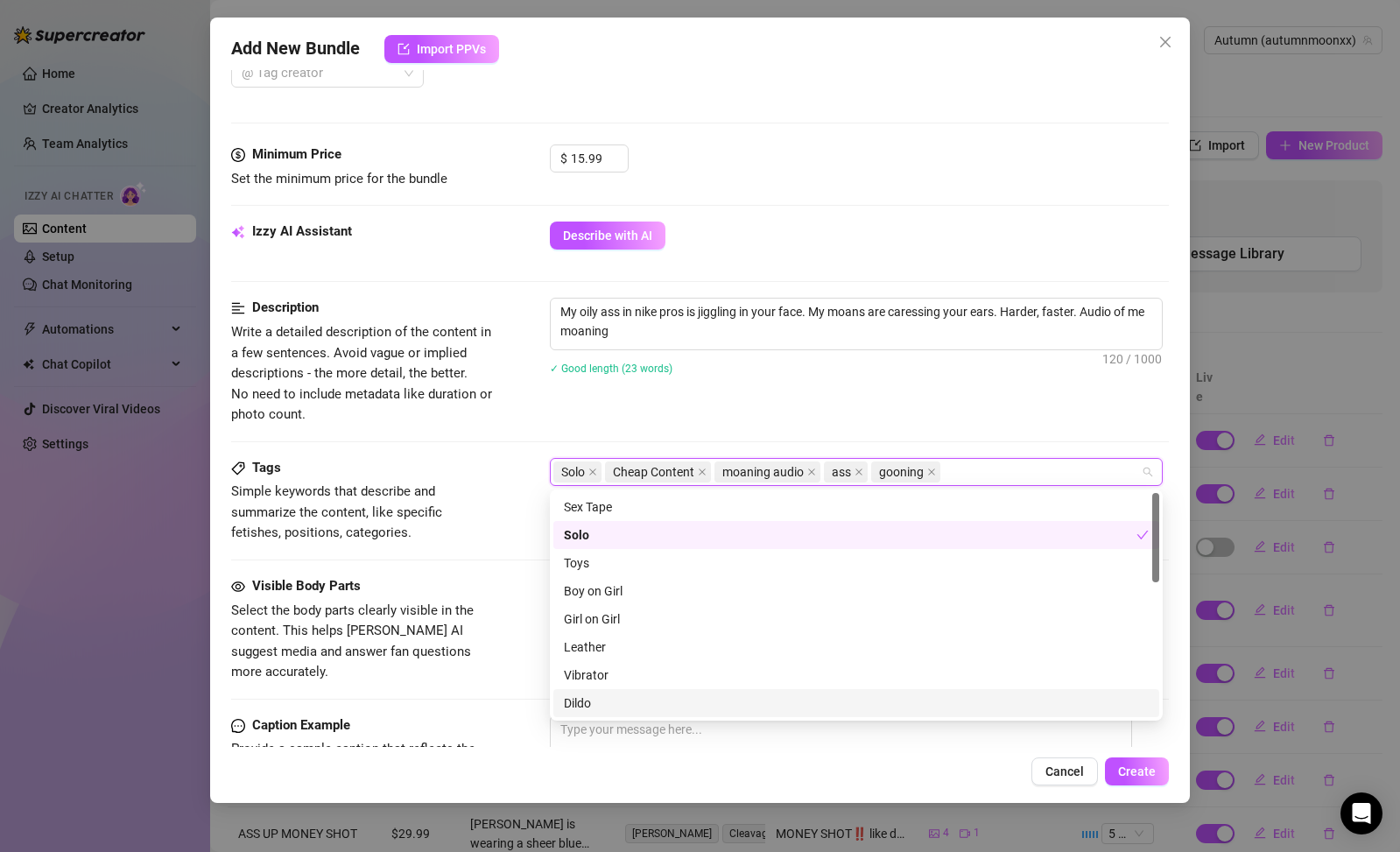
click at [461, 642] on span "Select the body parts clearly visible in the content. This helps [PERSON_NAME] …" at bounding box center [352, 641] width 243 height 78
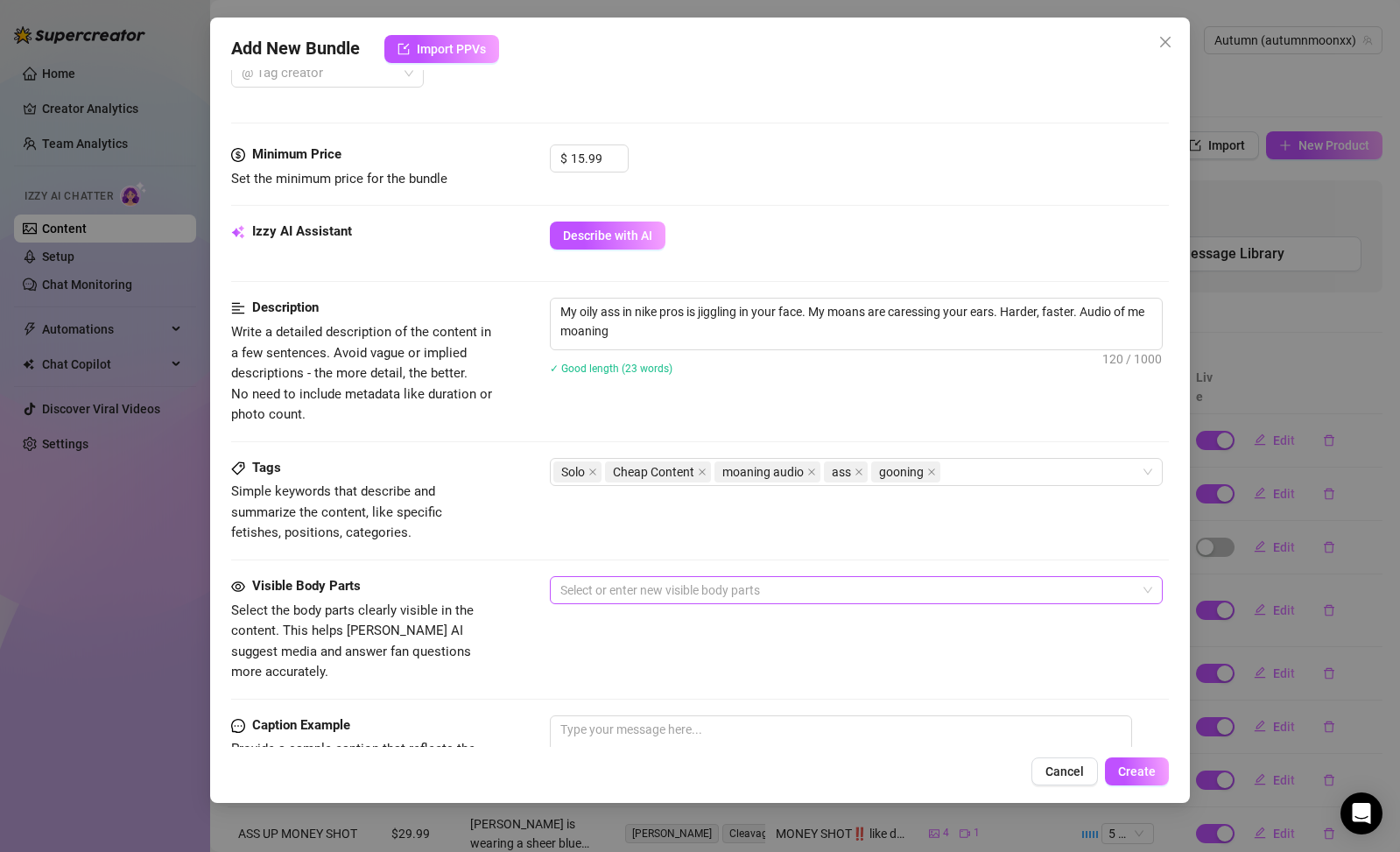
click at [615, 594] on div at bounding box center [847, 590] width 588 height 25
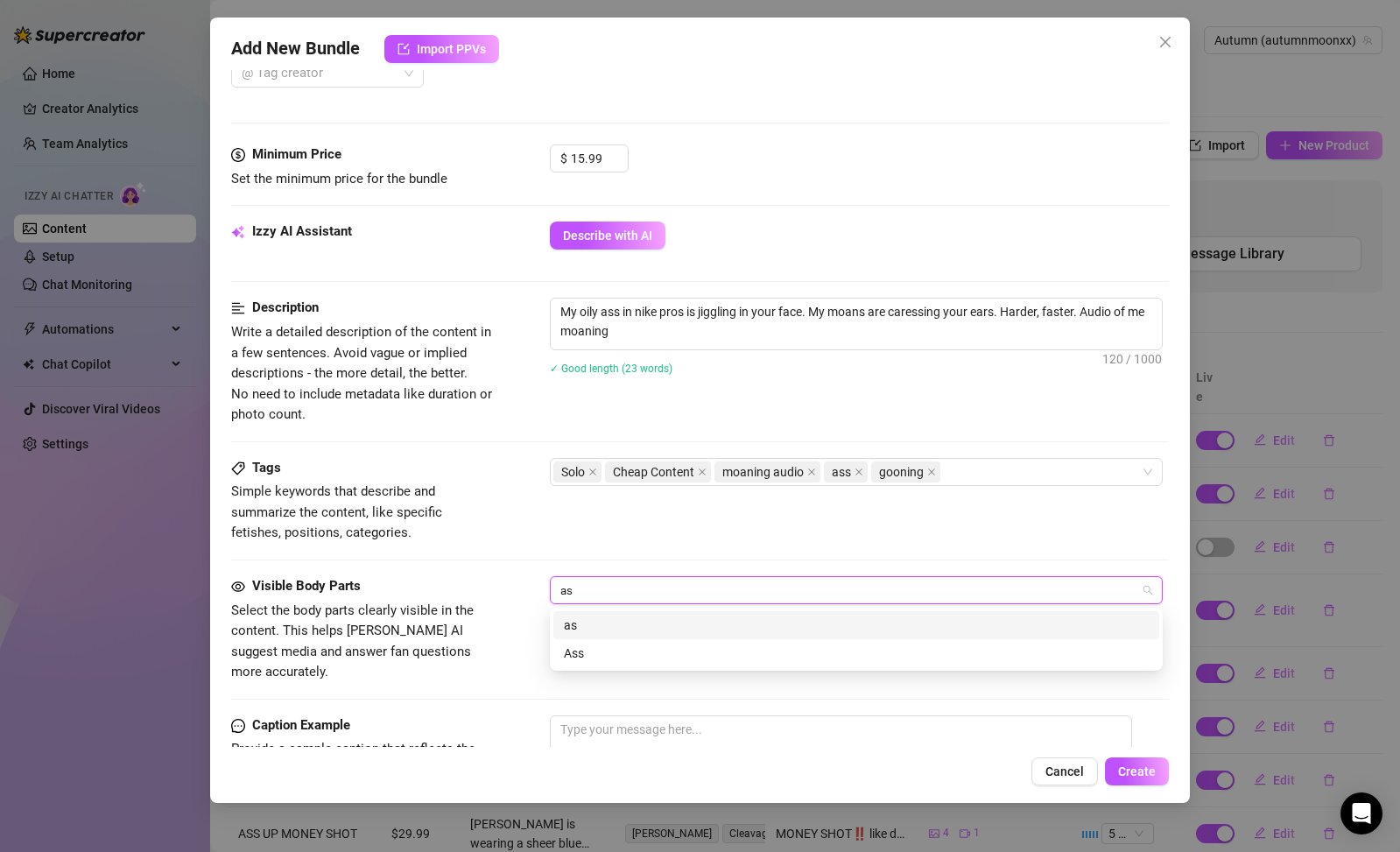
type input "ass"
click at [602, 649] on div "Ass" at bounding box center [856, 653] width 585 height 19
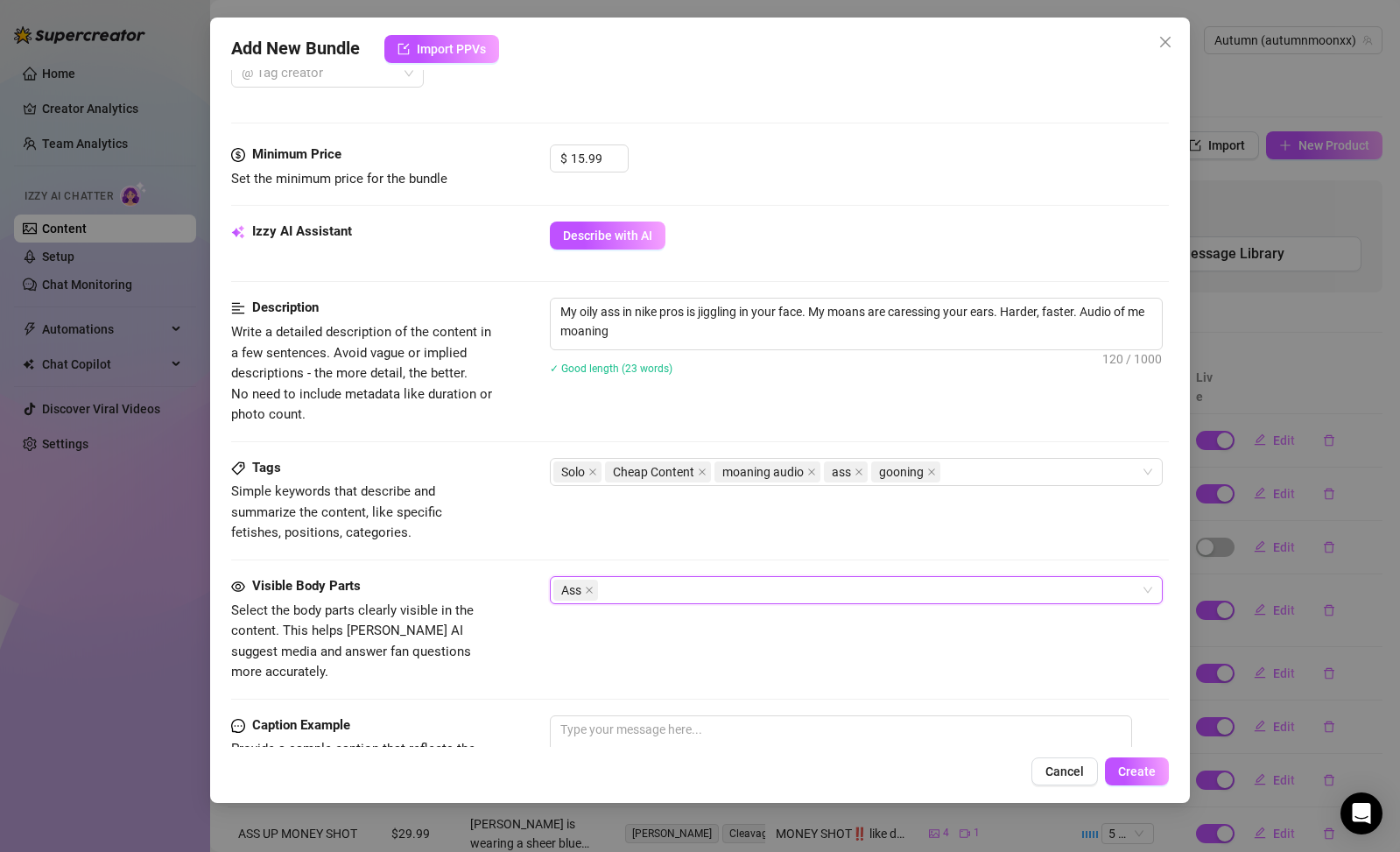
click at [452, 582] on div "Visible Body Parts" at bounding box center [362, 586] width 263 height 21
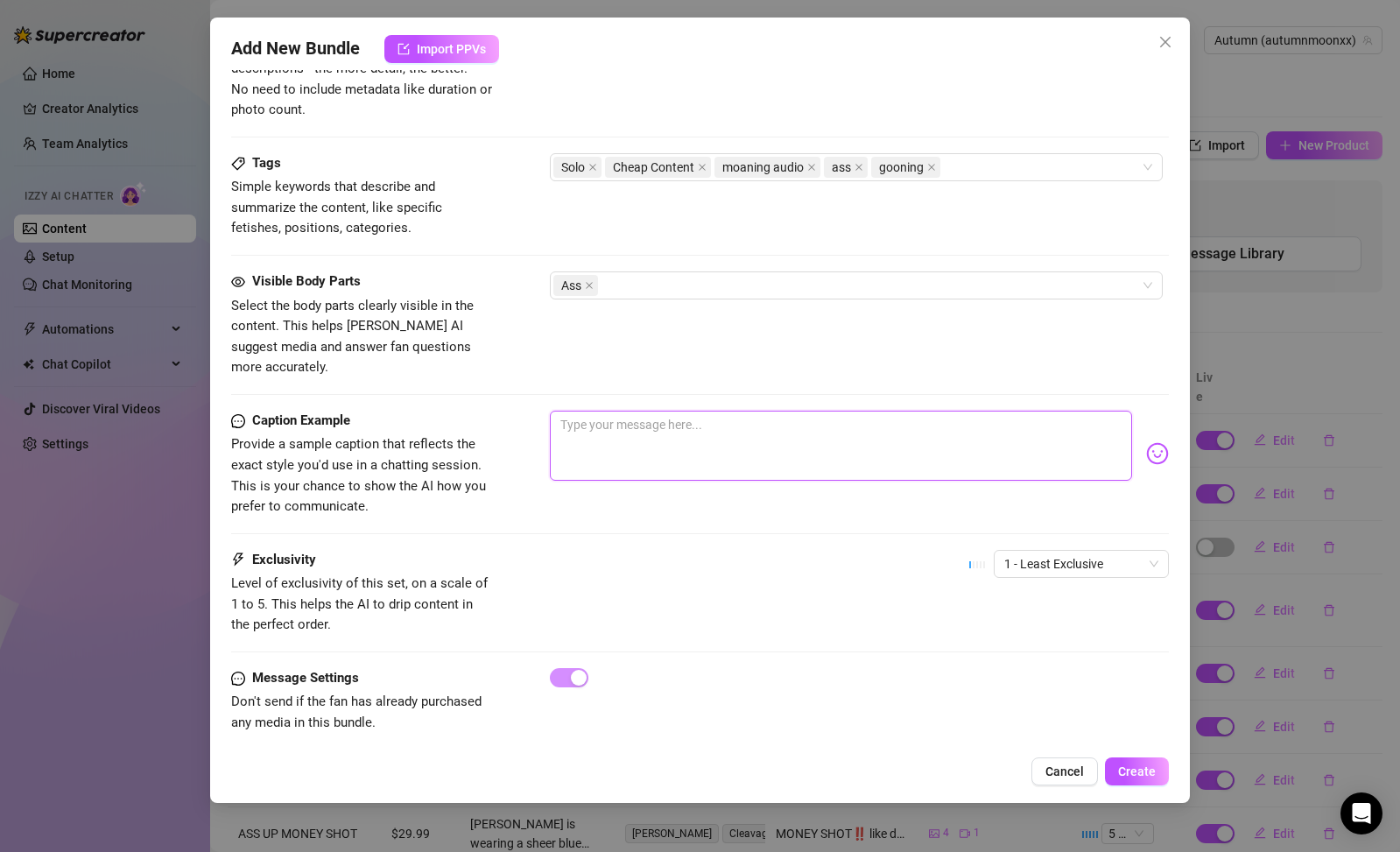
click at [714, 418] on textarea at bounding box center [841, 445] width 582 height 70
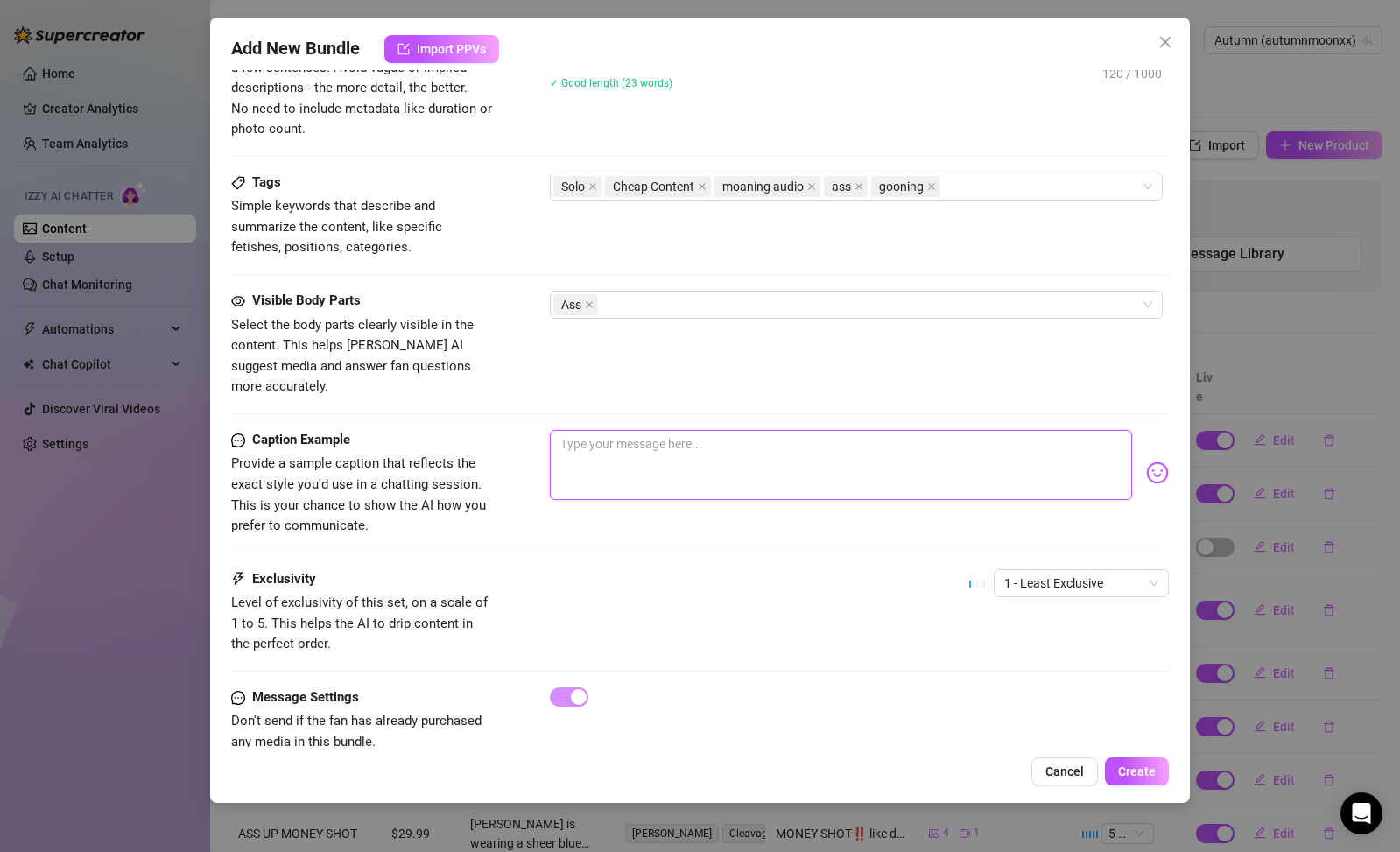
scroll to position [808, 0]
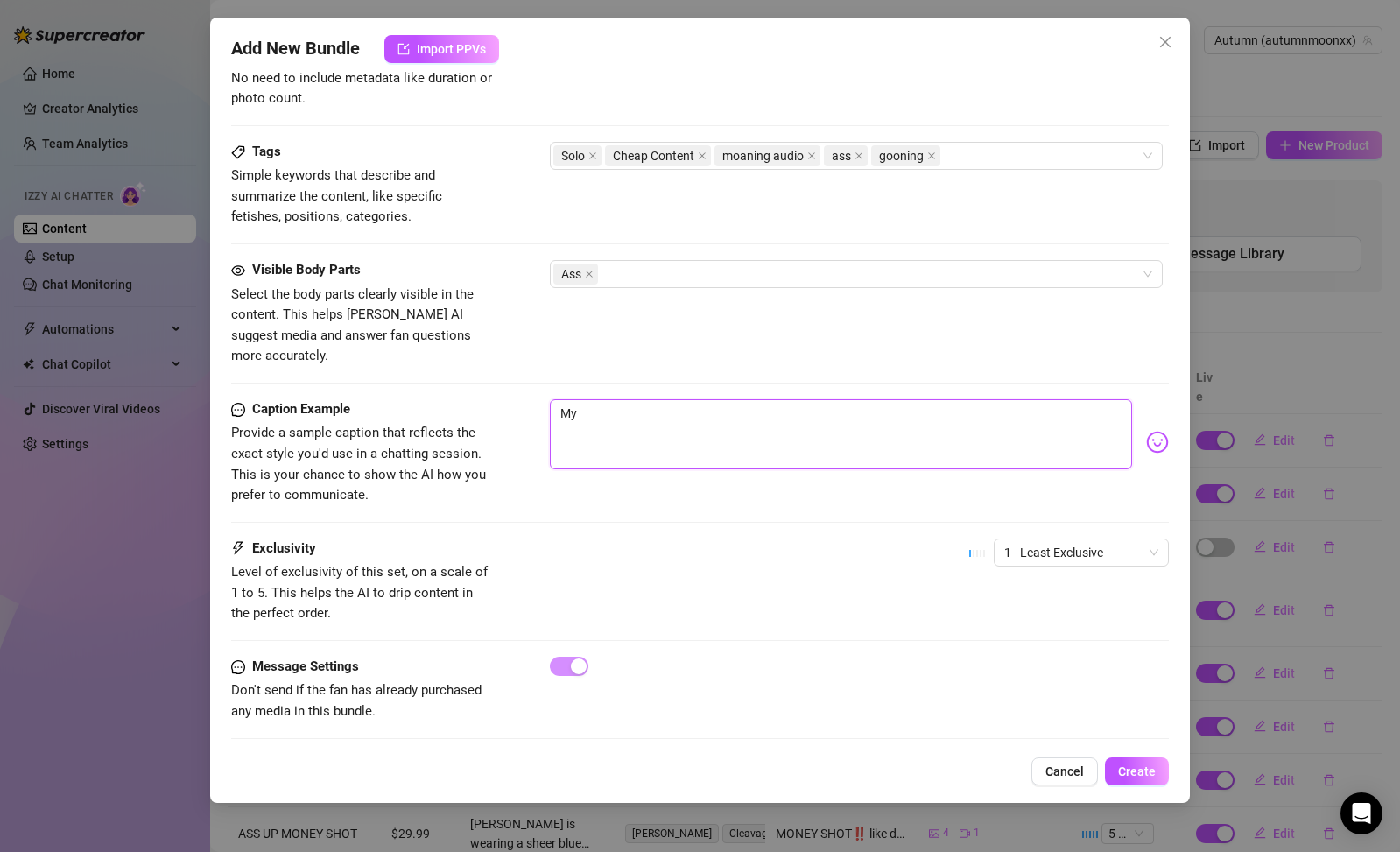
type textarea "M"
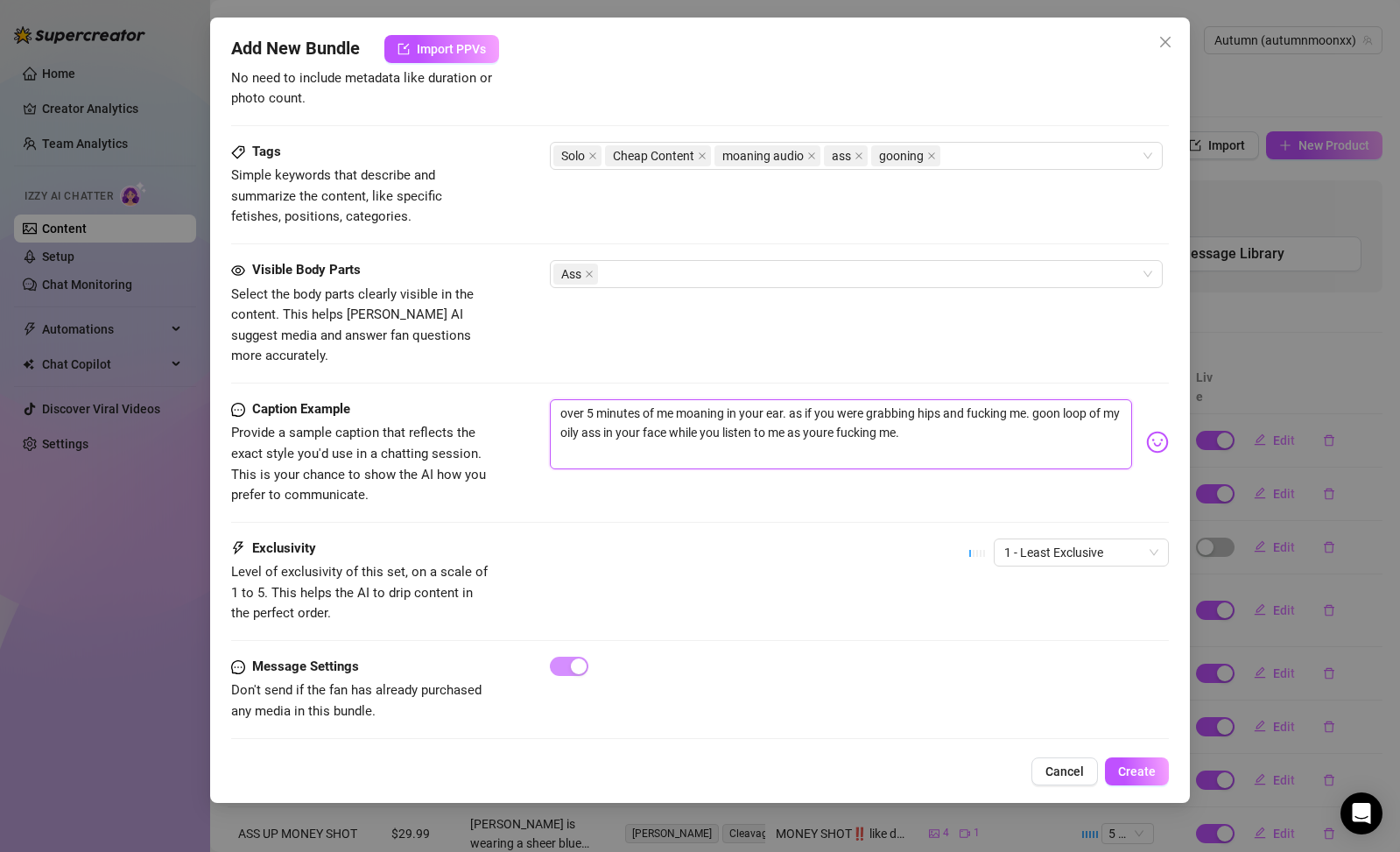
click at [843, 409] on textarea "over 5 minutes of me moaning in your ear. as if you were grabbing hips and fuck…" at bounding box center [841, 434] width 582 height 70
click at [1043, 543] on span "1 - Least Exclusive" at bounding box center [1082, 552] width 155 height 27
type textarea "over 5 minutes of me moaning in your ear. as if you were grabbing hips and fuck…"
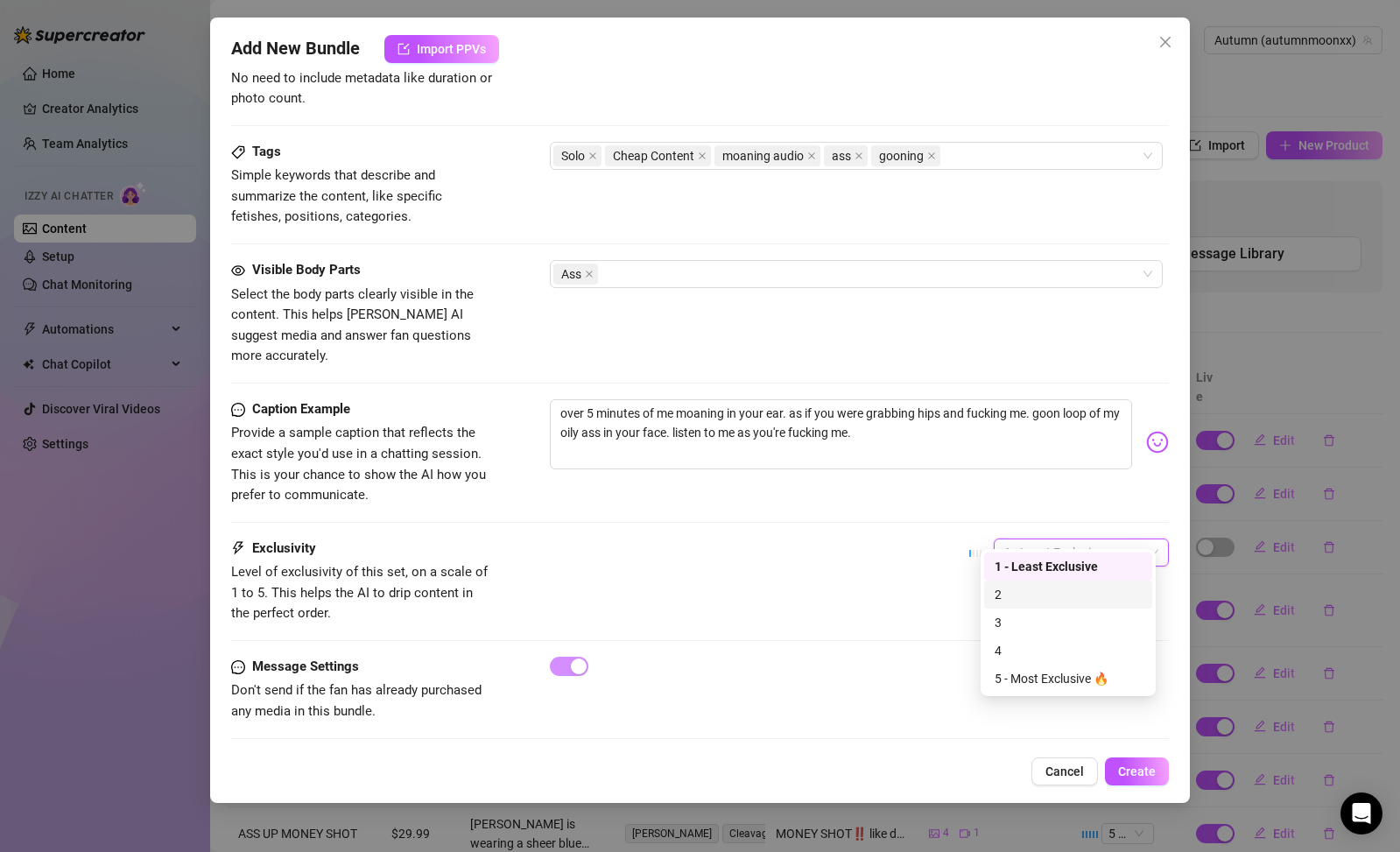
click at [1020, 599] on div "2" at bounding box center [1068, 594] width 147 height 19
click at [704, 632] on div "Exclusivity Level of exclusivity of this set, on a scale of 1 to 5. This helps …" at bounding box center [699, 597] width 937 height 118
click at [1025, 540] on span "2" at bounding box center [1082, 552] width 155 height 27
click at [1037, 539] on span "2" at bounding box center [1082, 552] width 155 height 27
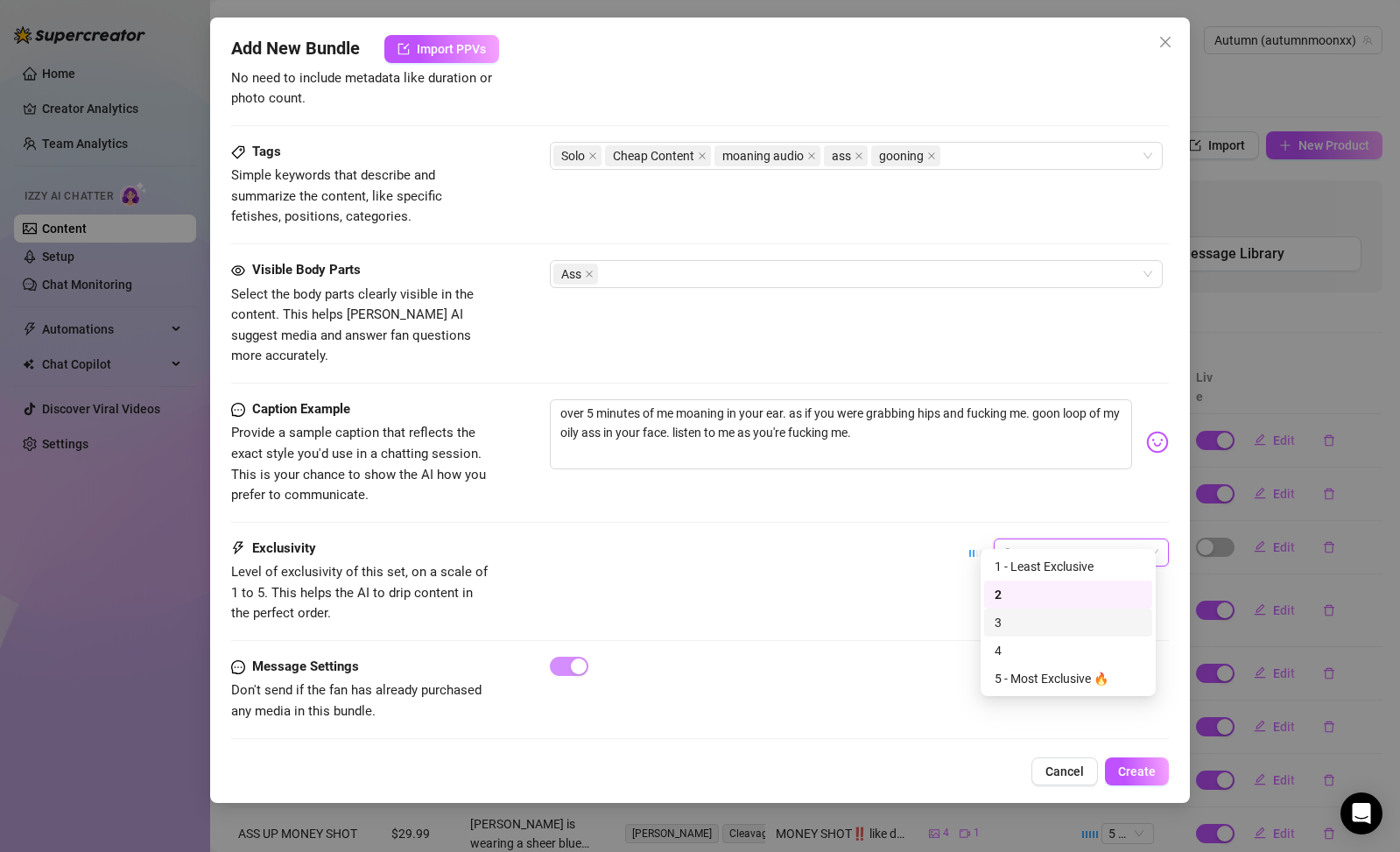
click at [1027, 616] on div "3" at bounding box center [1068, 622] width 147 height 19
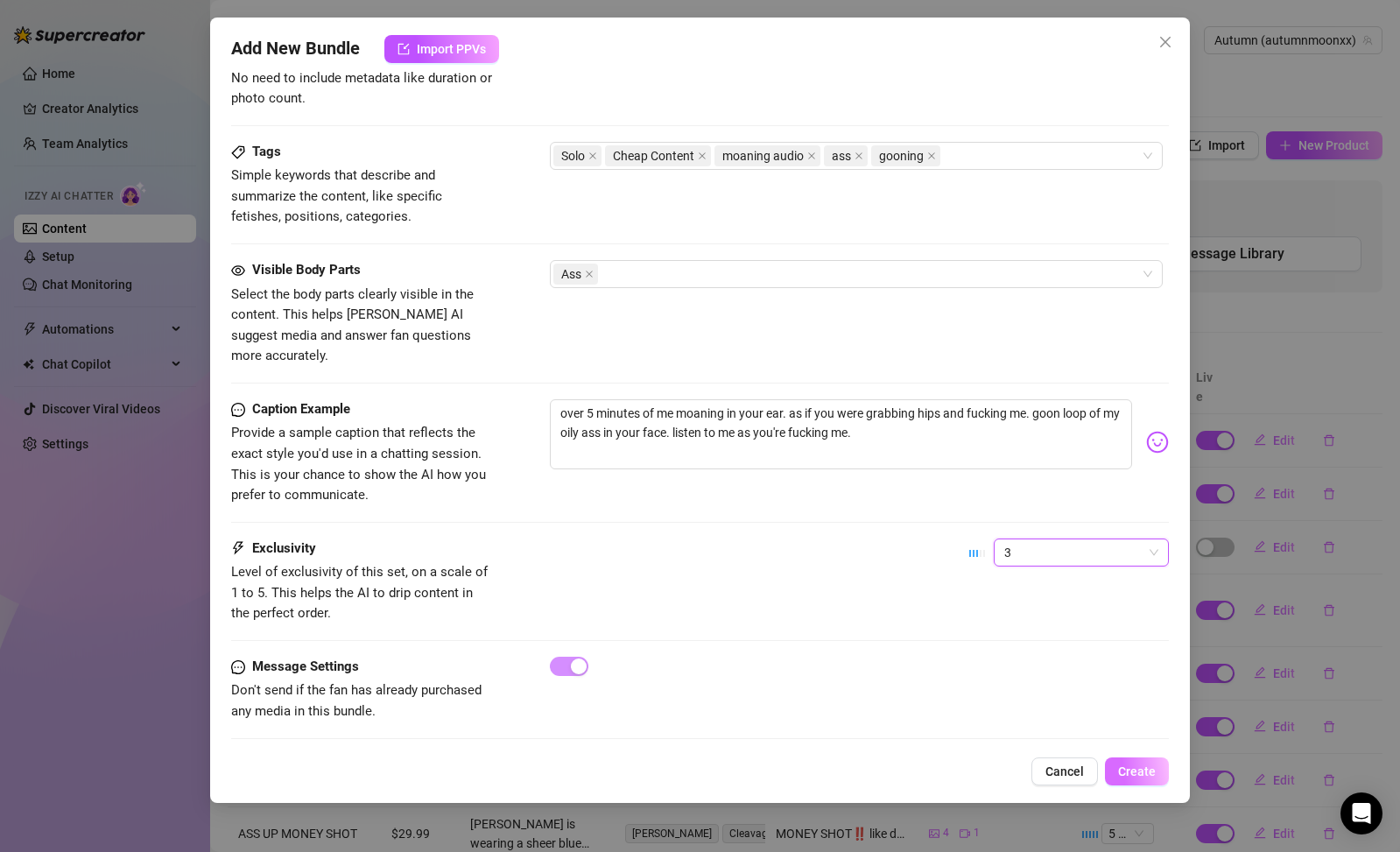
click at [1131, 776] on span "Create" at bounding box center [1136, 771] width 38 height 14
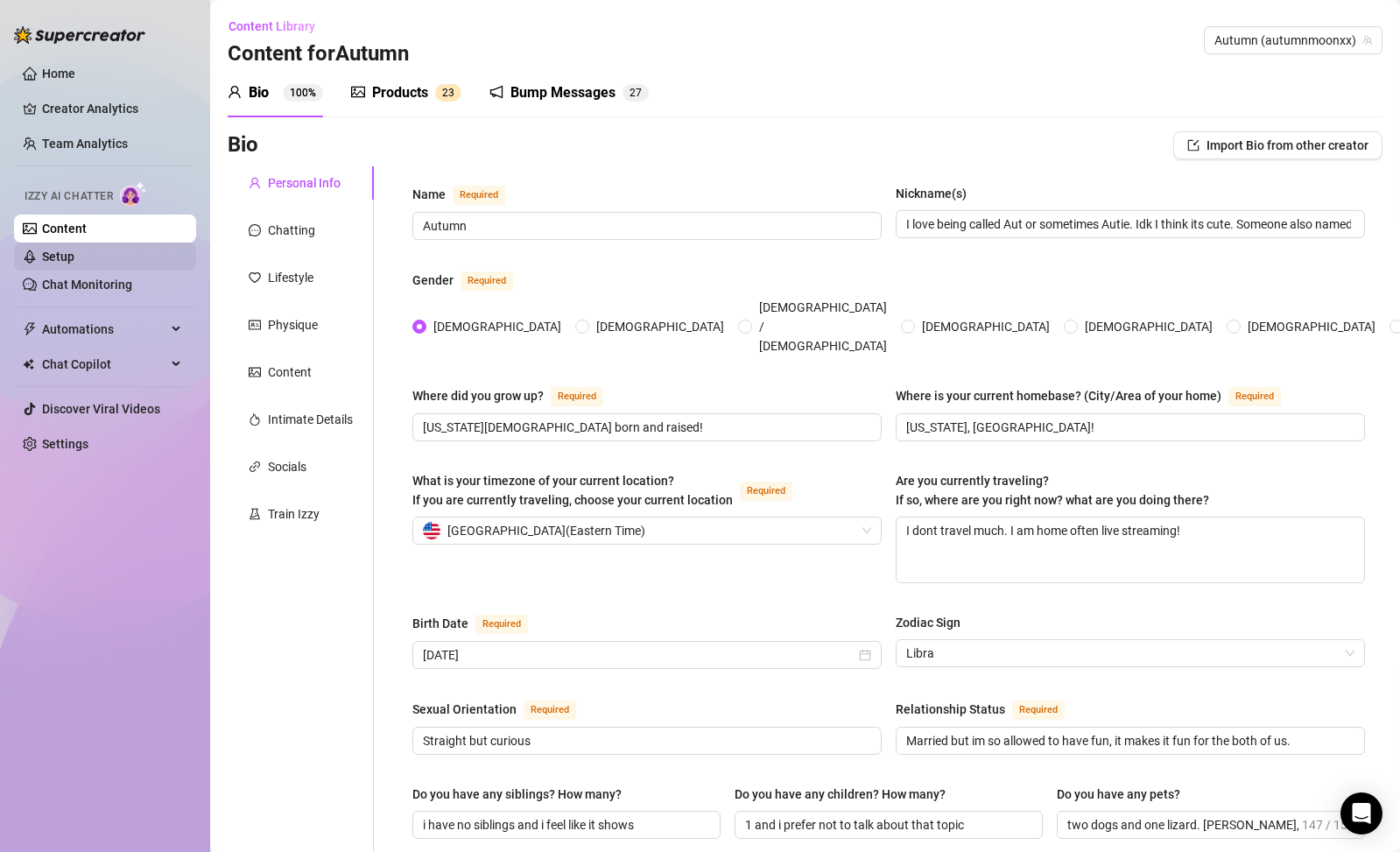
click at [75, 261] on link "Setup" at bounding box center [58, 256] width 32 height 14
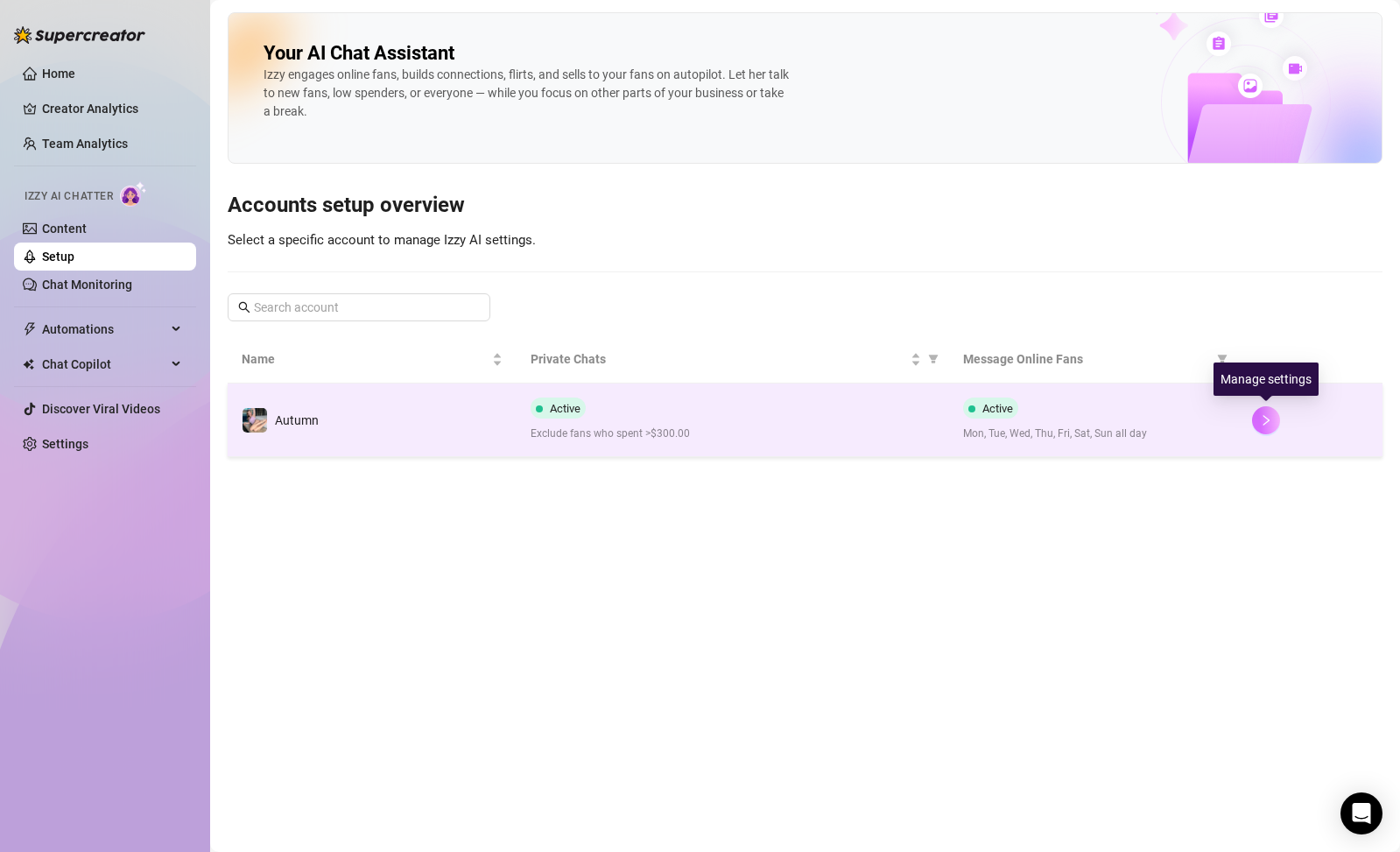
click at [1257, 410] on button "button" at bounding box center [1266, 420] width 28 height 28
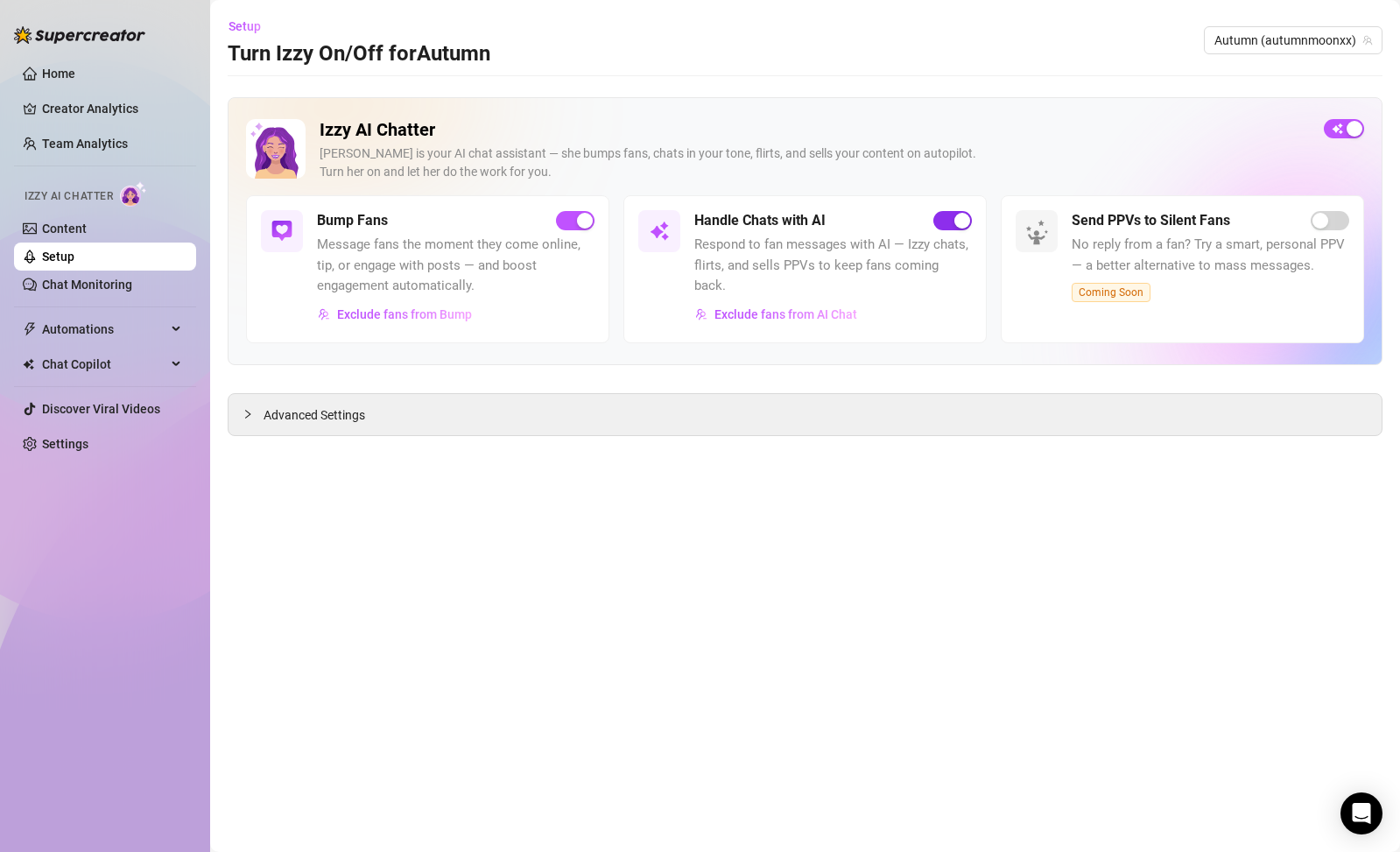
click at [960, 225] on div "button" at bounding box center [961, 220] width 16 height 16
click at [573, 221] on span "button" at bounding box center [575, 220] width 39 height 19
